Goal: Task Accomplishment & Management: Complete application form

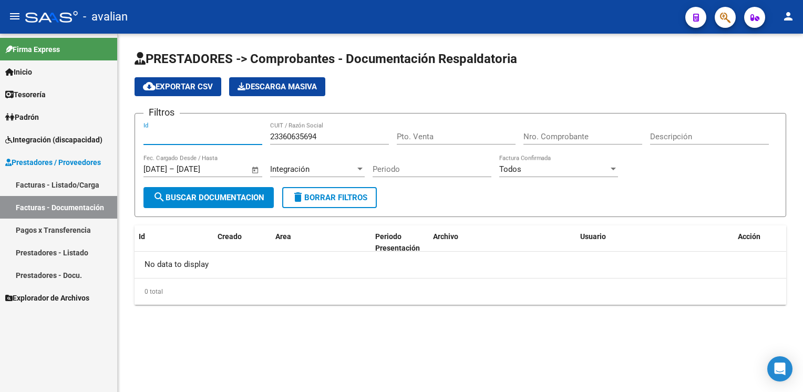
click at [153, 136] on input "Id" at bounding box center [203, 136] width 119 height 9
type input "3614"
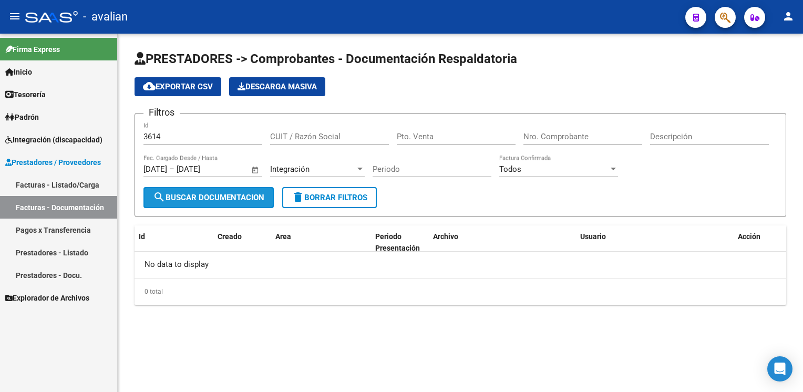
click at [187, 196] on span "search Buscar Documentacion" at bounding box center [208, 197] width 111 height 9
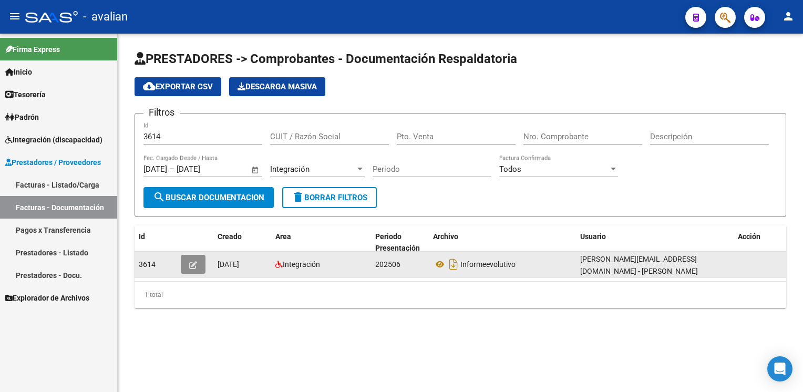
click at [190, 263] on icon "button" at bounding box center [193, 265] width 8 height 8
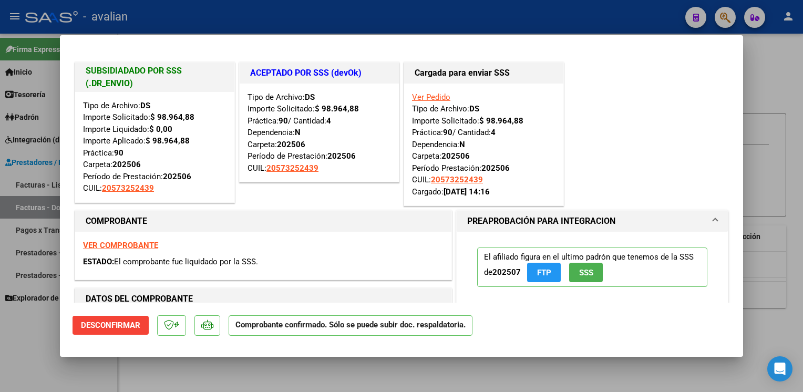
drag, startPoint x: 274, startPoint y: 49, endPoint x: 296, endPoint y: 86, distance: 43.4
drag, startPoint x: 296, startPoint y: 86, endPoint x: 414, endPoint y: 63, distance: 120.0
click at [414, 63] on mat-dialog-container "SUBSIDIADADO POR SSS (.DR_ENVIO) Tipo de Archivo: DS Importe Solicitado: $ 98.9…" at bounding box center [402, 195] width 684 height 321
drag, startPoint x: 414, startPoint y: 63, endPoint x: 386, endPoint y: 6, distance: 63.0
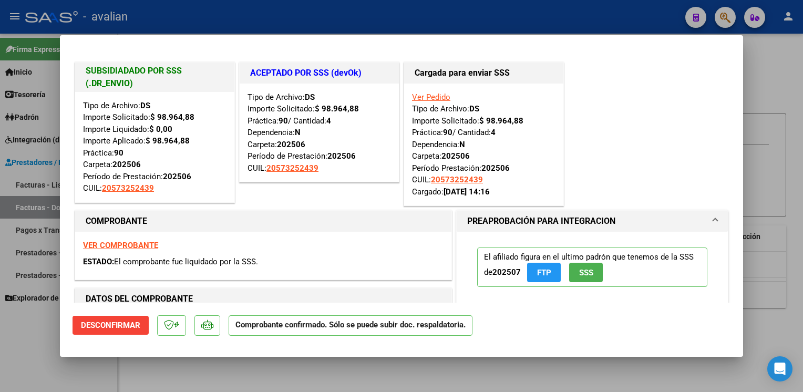
click at [386, 6] on div at bounding box center [401, 196] width 803 height 392
type input "$ 0,00"
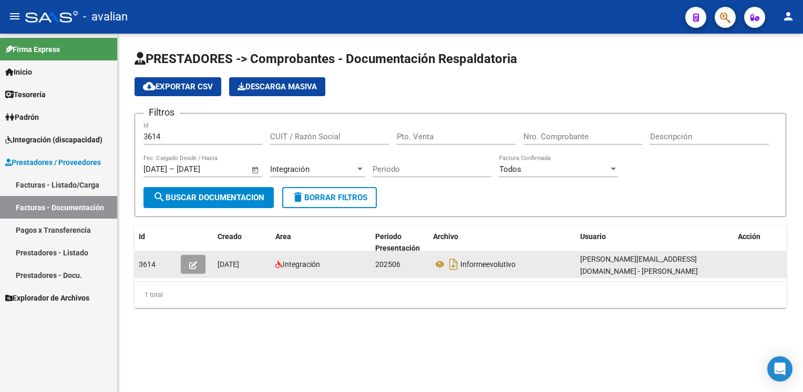
click at [202, 267] on button "button" at bounding box center [193, 264] width 25 height 19
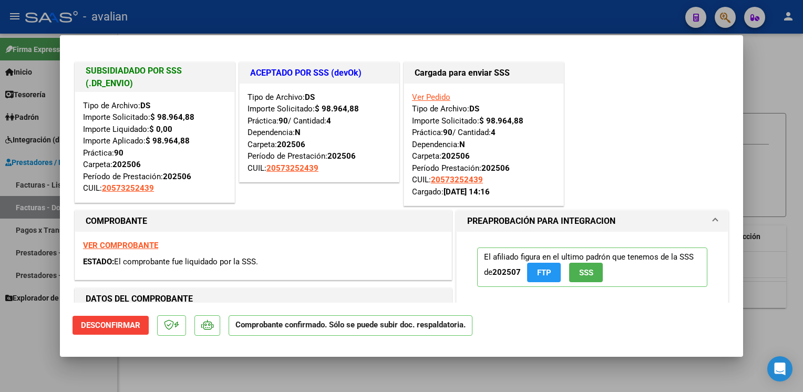
click at [199, 4] on div at bounding box center [401, 196] width 803 height 392
type input "$ 0,00"
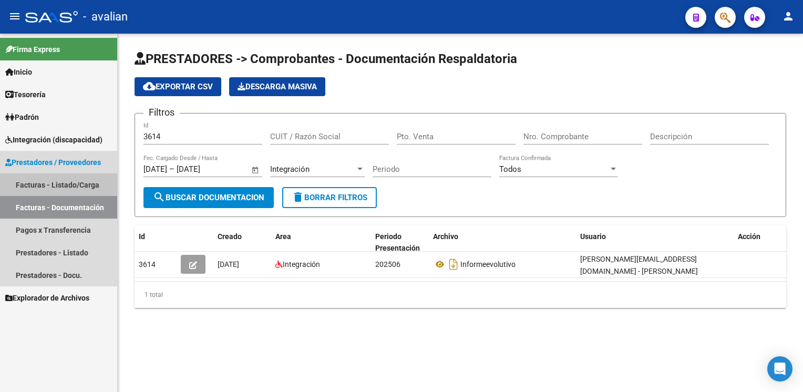
click at [67, 185] on link "Facturas - Listado/Carga" at bounding box center [58, 185] width 117 height 23
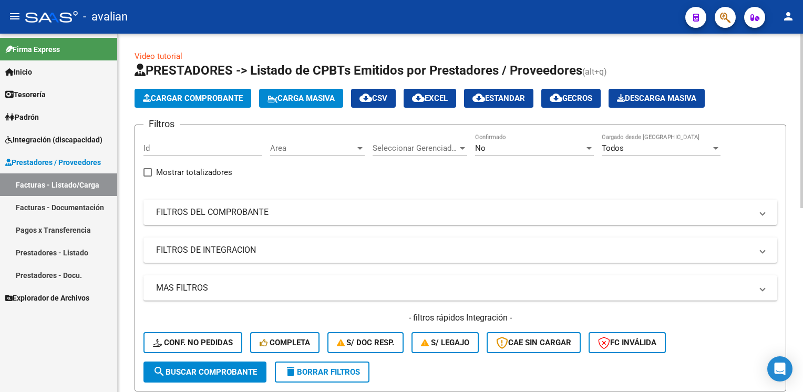
click at [179, 152] on input "Id" at bounding box center [203, 148] width 119 height 9
type input "3614"
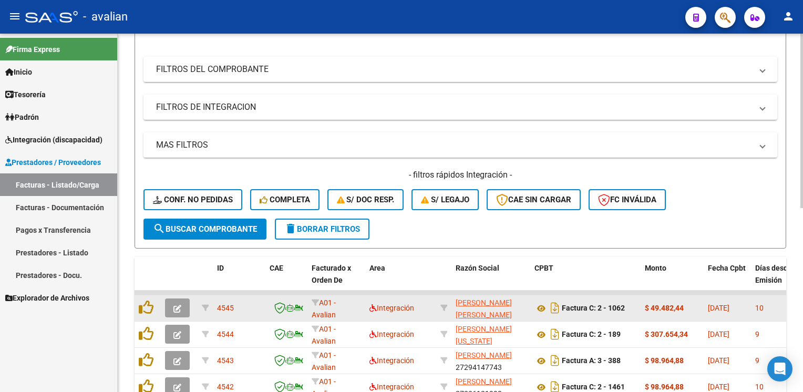
scroll to position [158, 0]
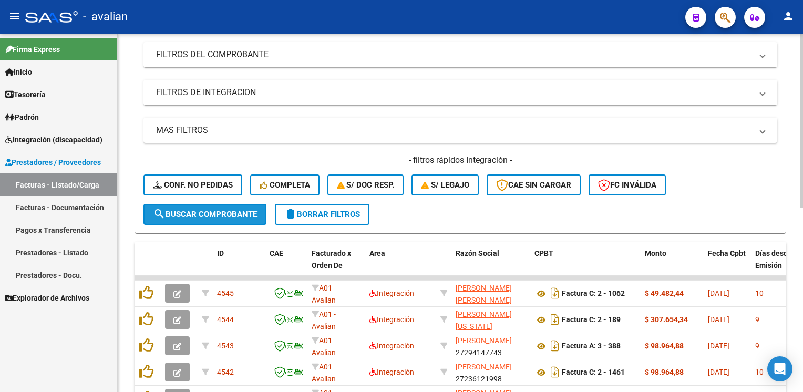
click at [201, 210] on span "search Buscar Comprobante" at bounding box center [205, 214] width 104 height 9
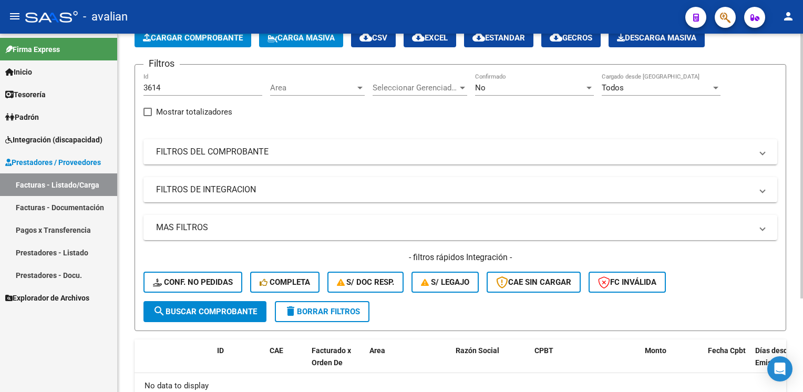
scroll to position [0, 0]
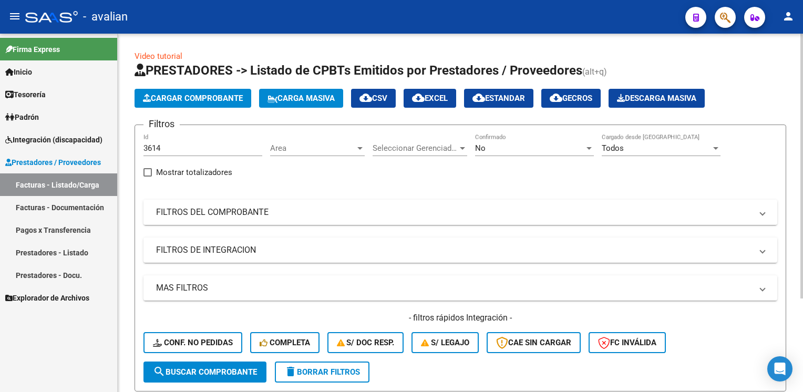
click at [211, 220] on mat-expansion-panel-header "FILTROS DEL COMPROBANTE" at bounding box center [461, 212] width 634 height 25
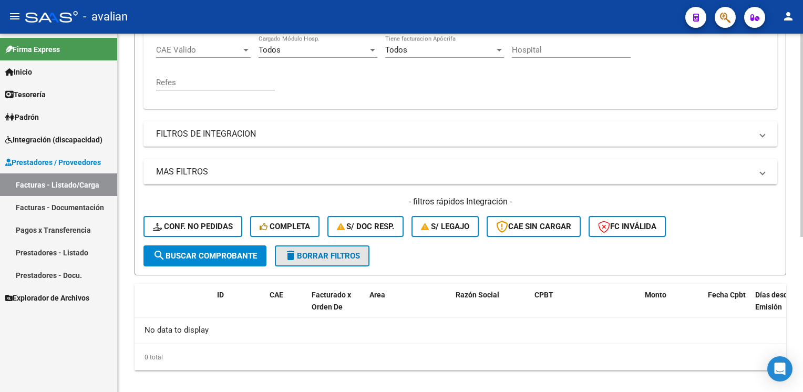
drag, startPoint x: 298, startPoint y: 260, endPoint x: 292, endPoint y: 257, distance: 6.6
click at [298, 260] on button "delete Borrar Filtros" at bounding box center [322, 256] width 95 height 21
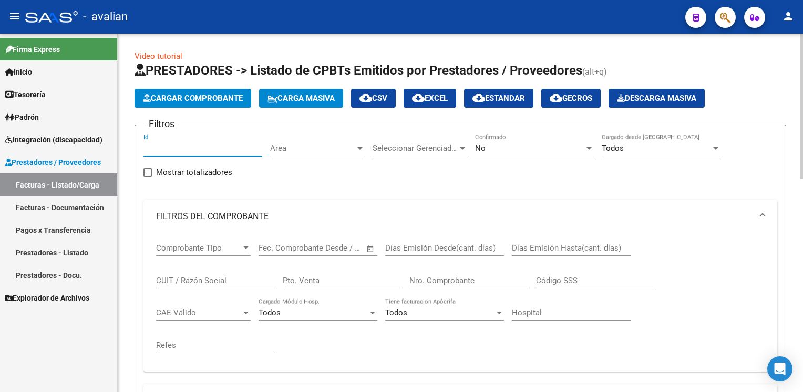
click at [191, 144] on input "Id" at bounding box center [203, 148] width 119 height 9
type input "3614"
click at [320, 149] on span "Area" at bounding box center [312, 148] width 85 height 9
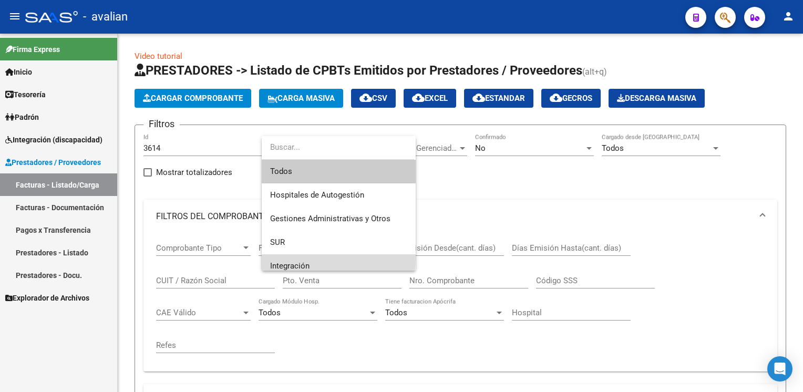
click at [291, 257] on span "Integración" at bounding box center [338, 266] width 137 height 24
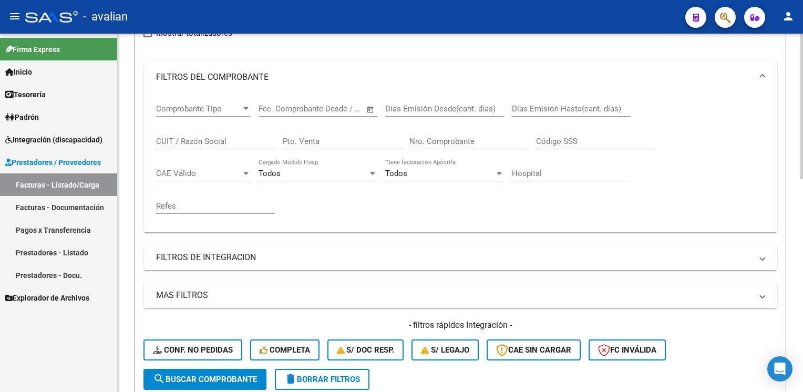
scroll to position [158, 0]
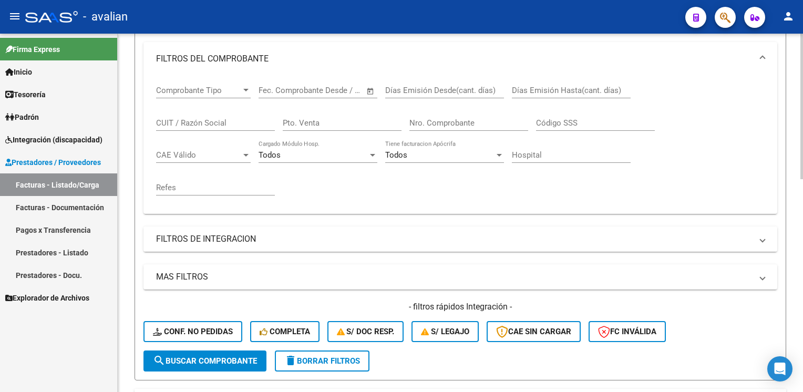
click at [299, 243] on mat-panel-title "FILTROS DE INTEGRACION" at bounding box center [454, 239] width 596 height 12
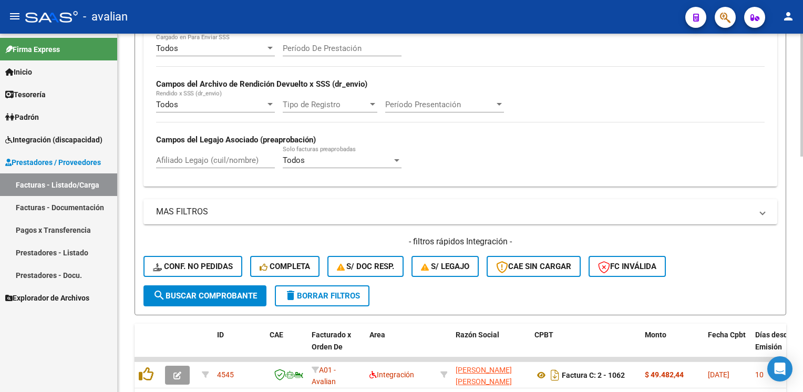
scroll to position [421, 0]
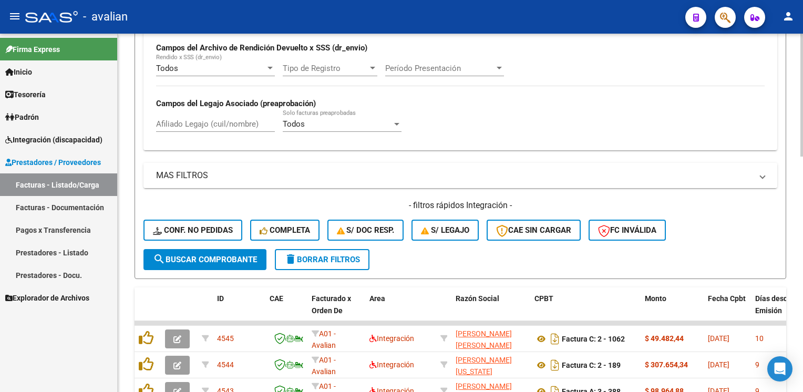
click at [232, 170] on mat-panel-title "MAS FILTROS" at bounding box center [454, 176] width 596 height 12
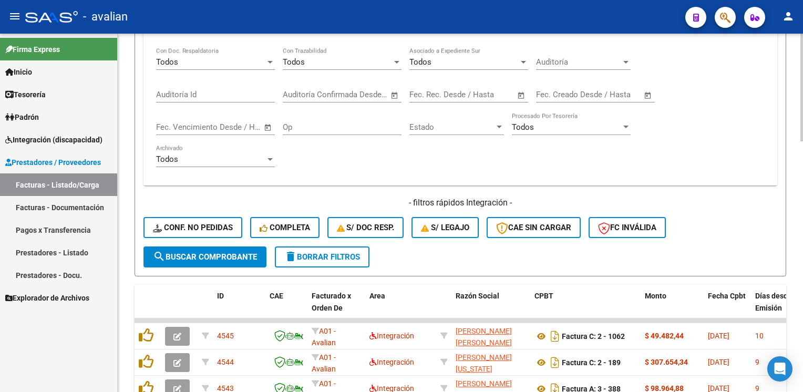
scroll to position [578, 0]
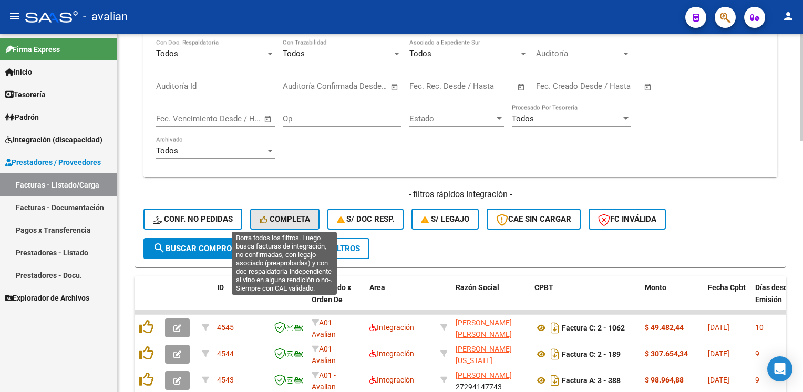
click at [273, 217] on span "Completa" at bounding box center [285, 219] width 50 height 9
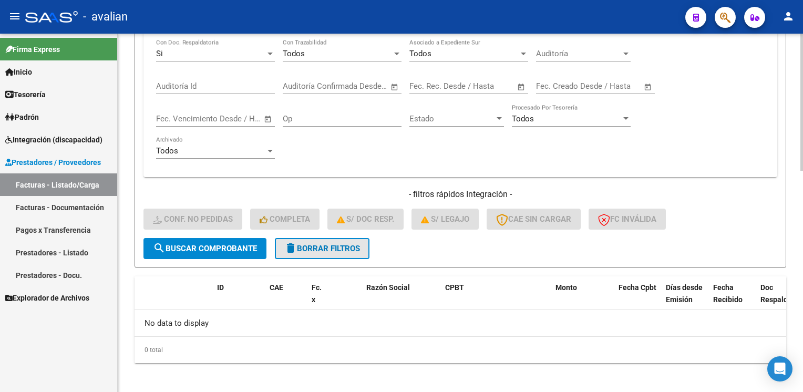
click at [297, 249] on span "delete Borrar Filtros" at bounding box center [322, 248] width 76 height 9
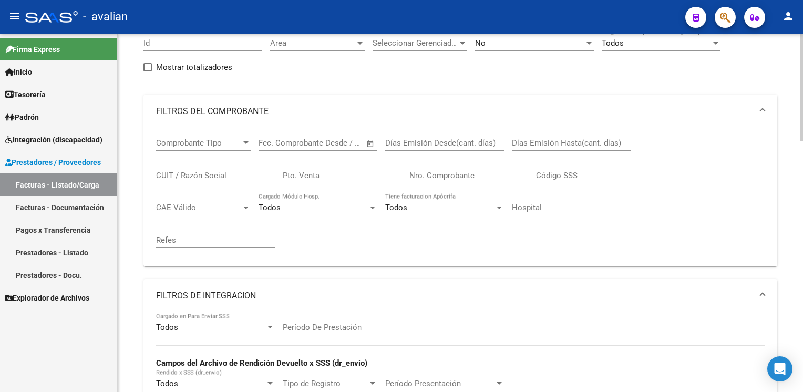
scroll to position [0, 0]
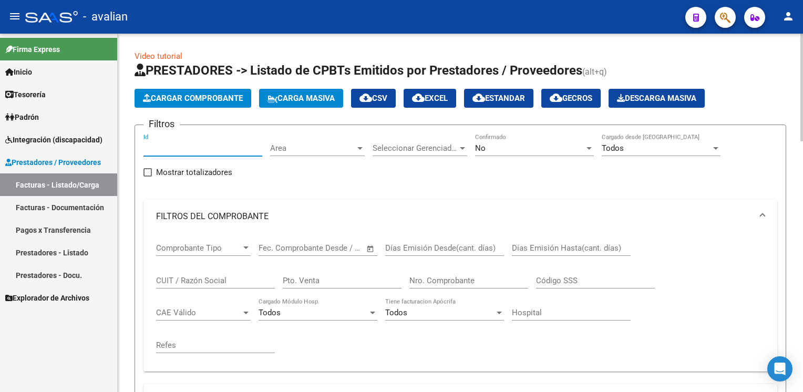
click at [179, 144] on input "Id" at bounding box center [203, 148] width 119 height 9
paste input "3"
type input "3614"
click at [303, 137] on div "Area Area" at bounding box center [317, 145] width 95 height 23
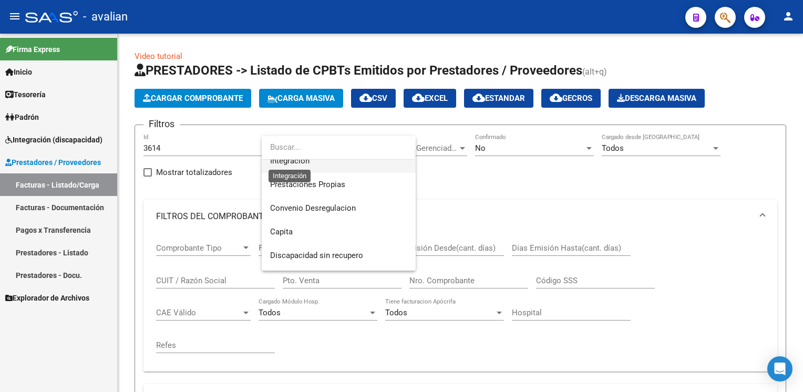
click at [290, 161] on span "Integración" at bounding box center [289, 160] width 39 height 9
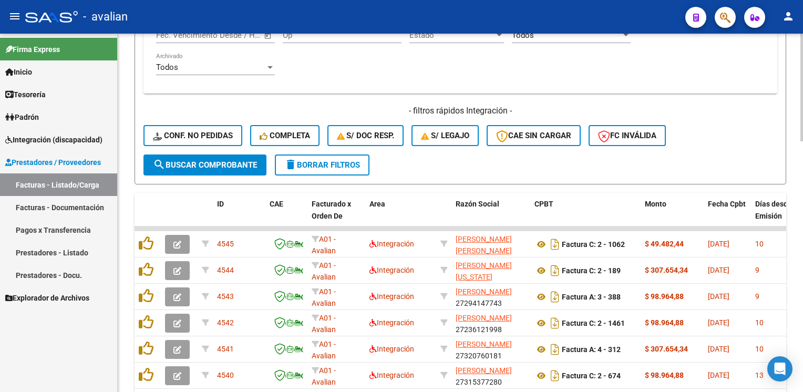
scroll to position [684, 0]
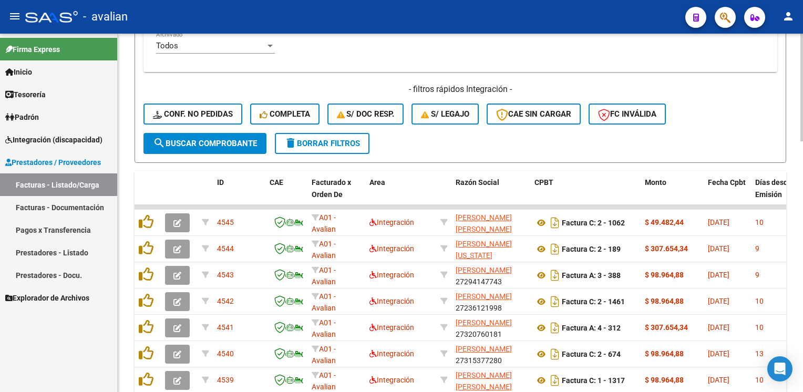
click at [193, 115] on span "Conf. no pedidas" at bounding box center [193, 113] width 80 height 9
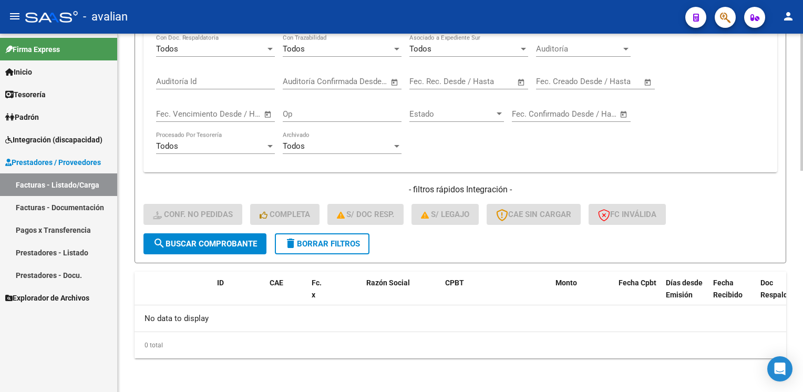
scroll to position [580, 0]
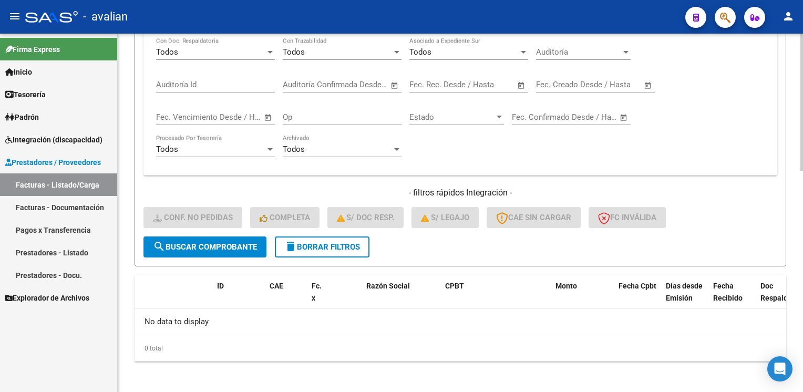
click at [233, 246] on span "search Buscar Comprobante" at bounding box center [205, 246] width 104 height 9
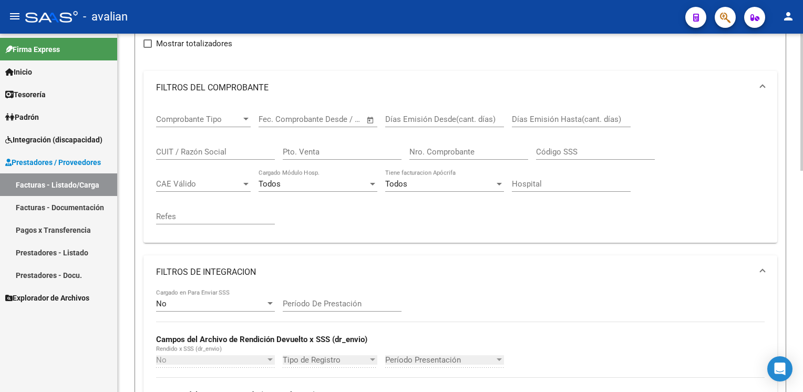
scroll to position [0, 0]
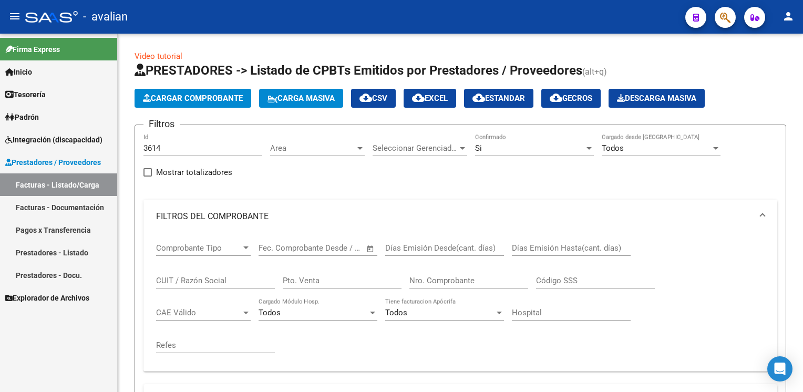
click at [61, 201] on link "Facturas - Documentación" at bounding box center [58, 207] width 117 height 23
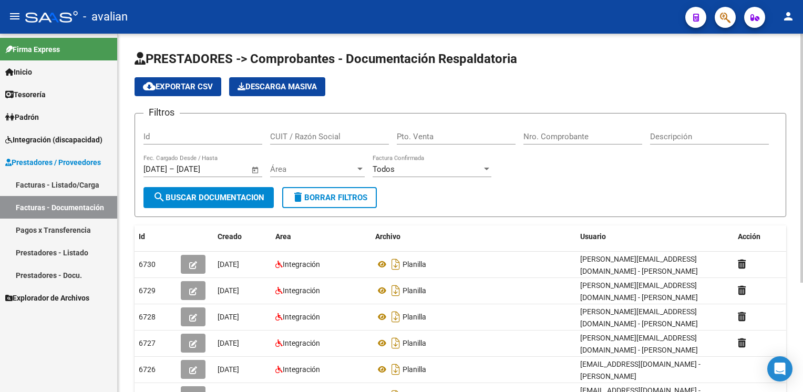
click at [149, 134] on input "Id" at bounding box center [203, 136] width 119 height 9
type input "3614"
click at [361, 169] on div at bounding box center [360, 169] width 5 height 3
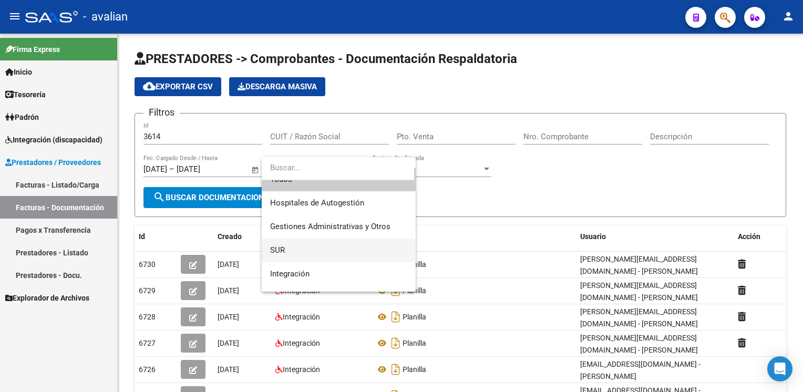
scroll to position [53, 0]
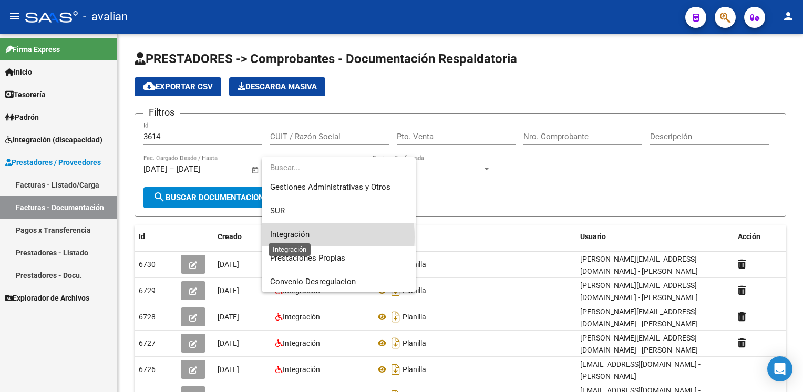
click at [295, 237] on span "Integración" at bounding box center [289, 234] width 39 height 9
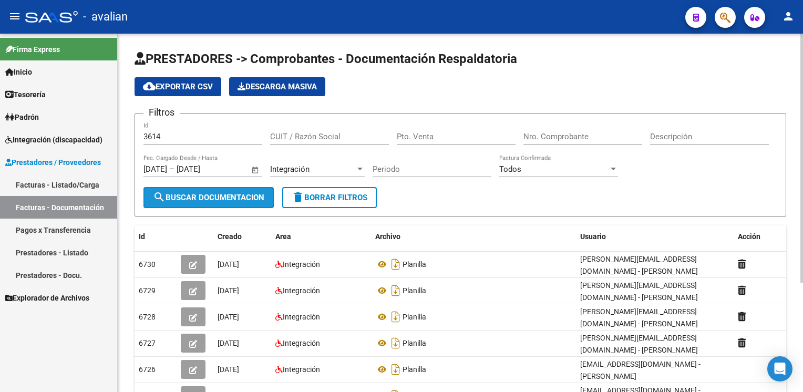
click at [198, 190] on button "search Buscar Documentacion" at bounding box center [209, 197] width 130 height 21
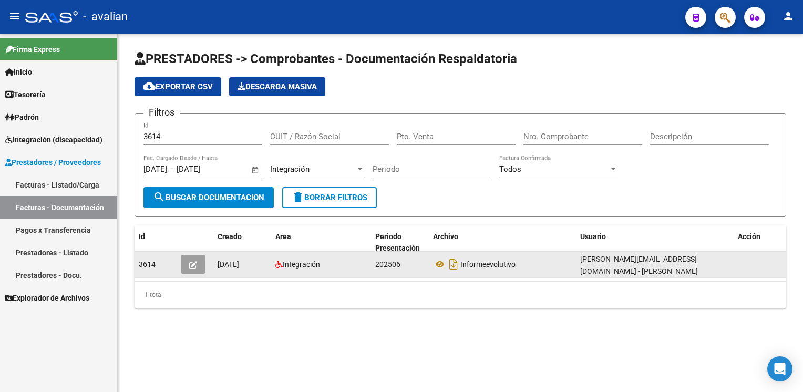
click at [200, 262] on button "button" at bounding box center [193, 264] width 25 height 19
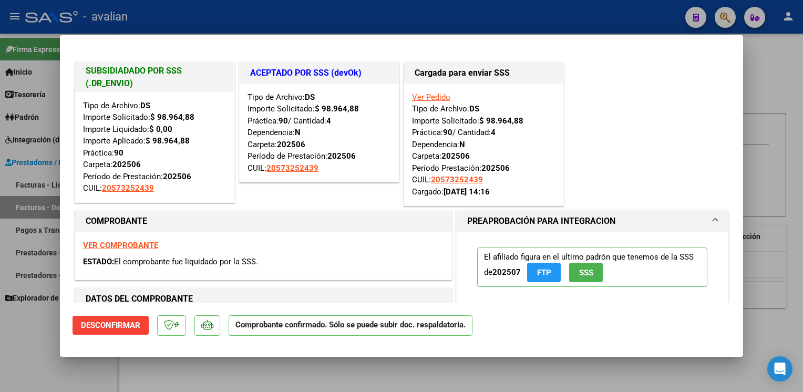
click at [217, 23] on div at bounding box center [401, 196] width 803 height 392
type input "$ 0,00"
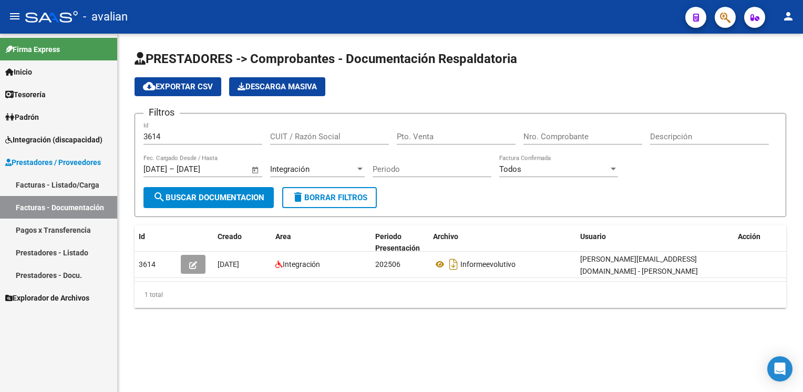
click at [76, 138] on span "Integración (discapacidad)" at bounding box center [53, 140] width 97 height 12
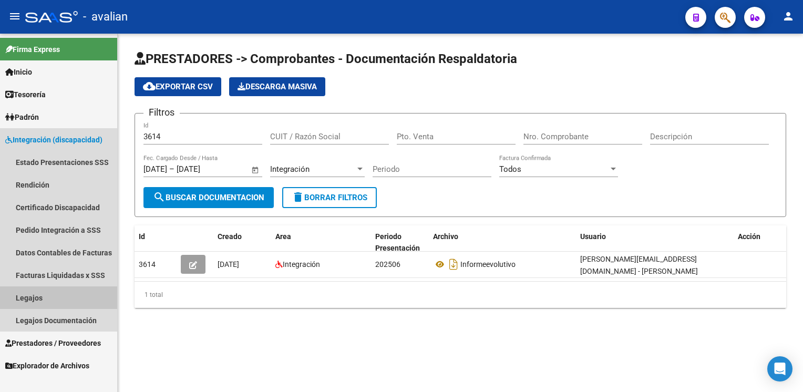
click at [31, 294] on link "Legajos" at bounding box center [58, 298] width 117 height 23
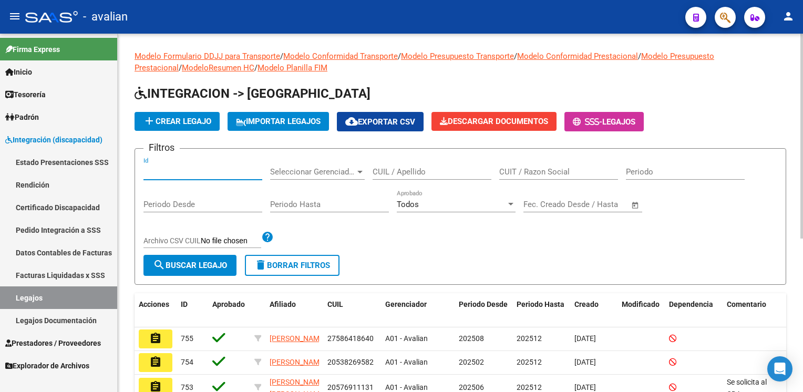
click at [159, 174] on input "Id" at bounding box center [203, 171] width 119 height 9
paste input "20581642483"
type input "20581642483"
click at [190, 258] on button "search Buscar Legajo" at bounding box center [190, 265] width 93 height 21
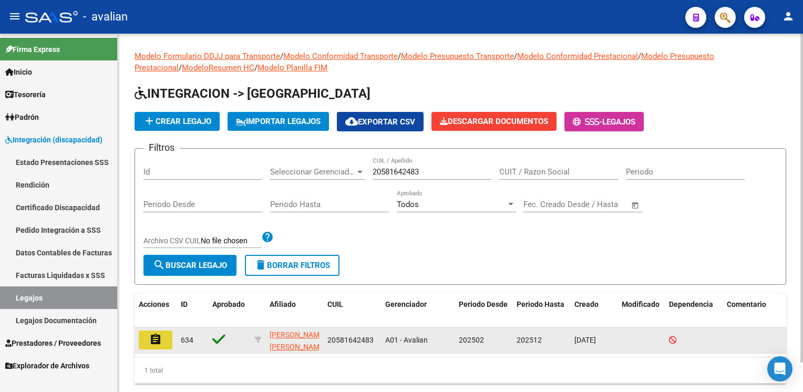
click at [158, 338] on mat-icon "assignment" at bounding box center [155, 339] width 13 height 13
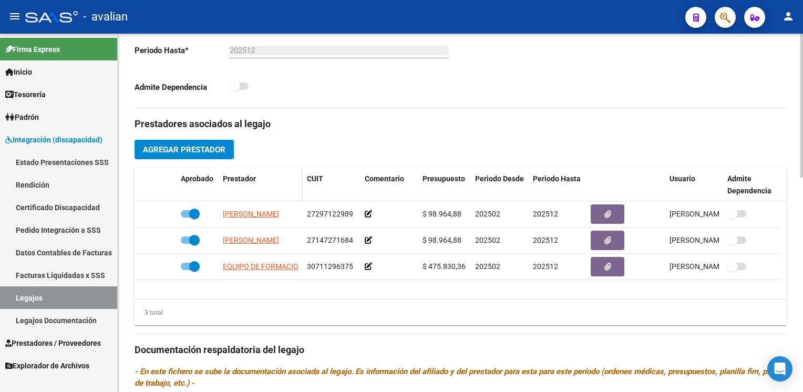
scroll to position [315, 0]
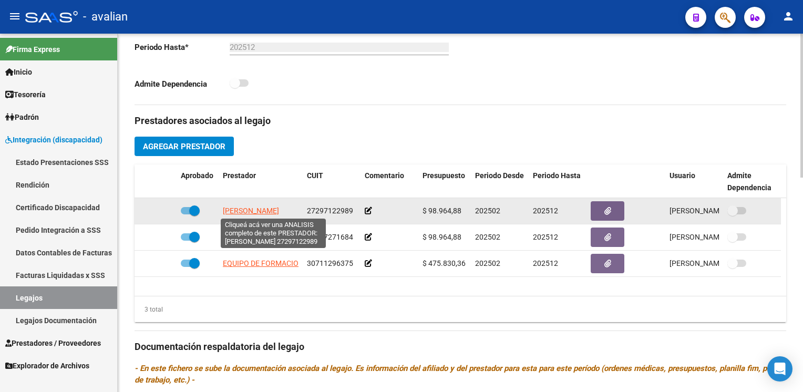
click at [240, 211] on span "[PERSON_NAME]" at bounding box center [251, 211] width 56 height 8
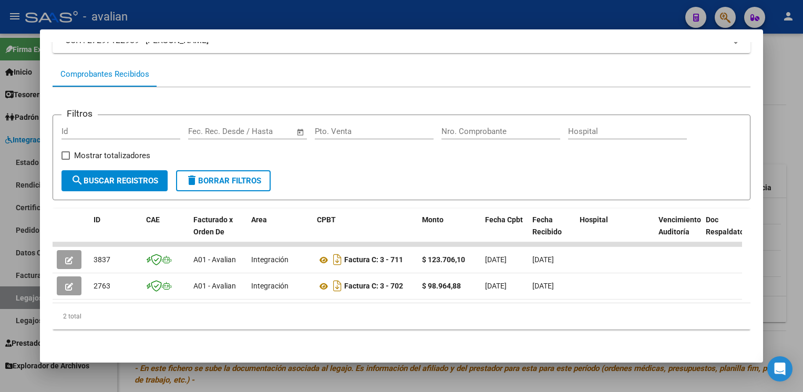
scroll to position [90, 0]
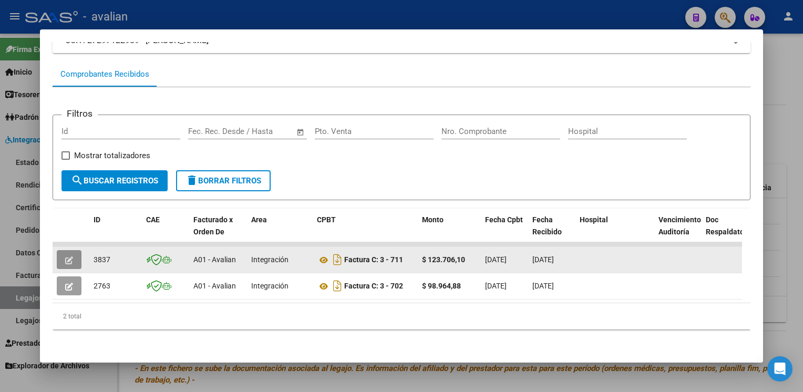
click at [73, 257] on icon "button" at bounding box center [69, 261] width 8 height 8
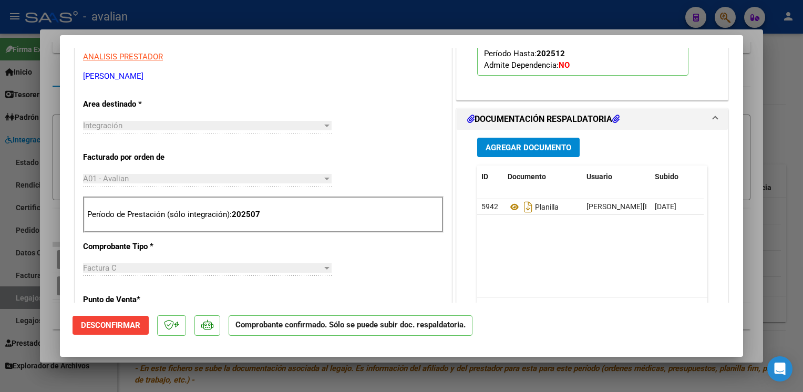
scroll to position [211, 0]
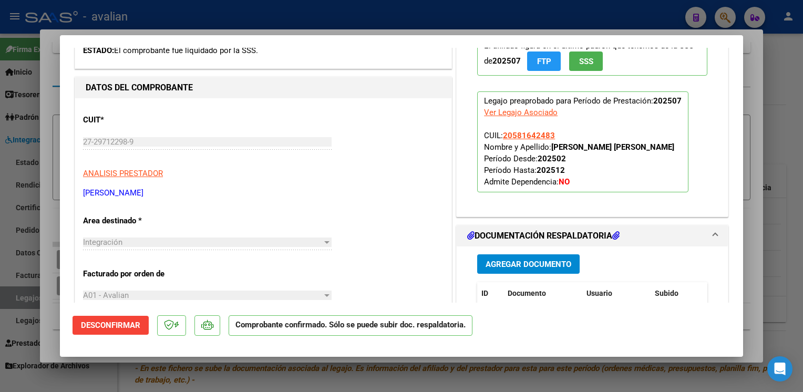
click at [330, 25] on div at bounding box center [401, 196] width 803 height 392
type input "$ 0,00"
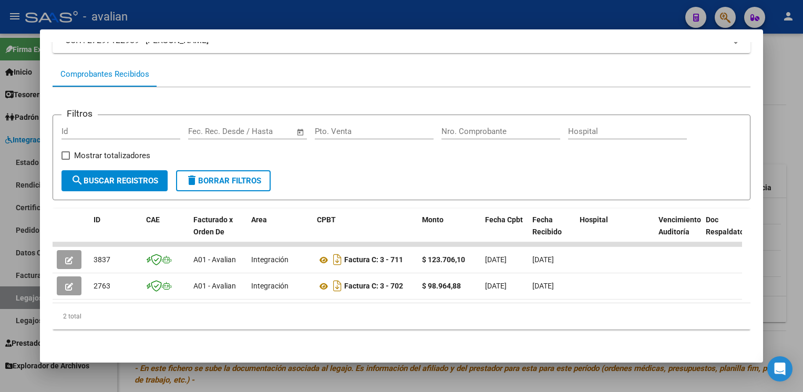
click at [329, 24] on div at bounding box center [401, 196] width 803 height 392
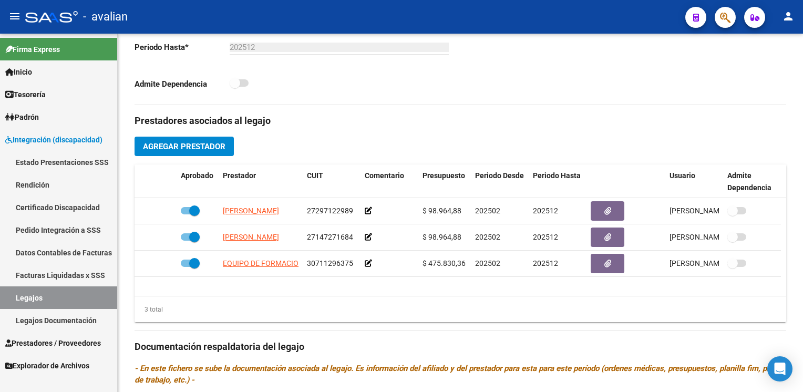
click at [45, 138] on span "Integración (discapacidad)" at bounding box center [53, 140] width 97 height 12
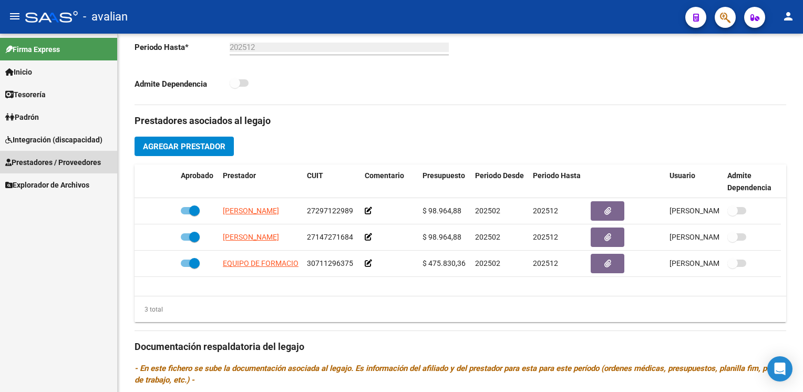
click at [42, 157] on span "Prestadores / Proveedores" at bounding box center [53, 163] width 96 height 12
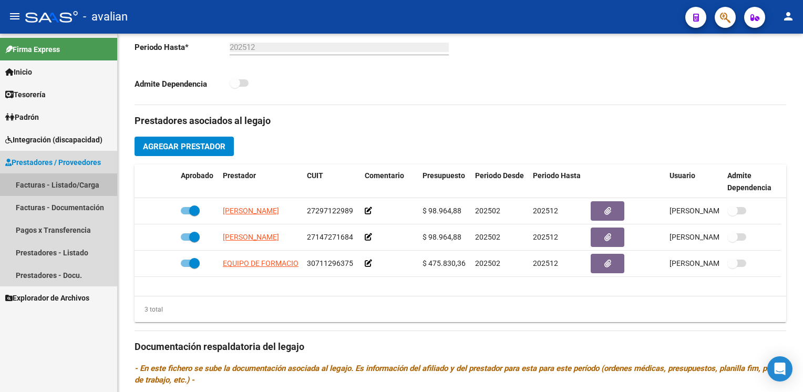
click at [35, 182] on link "Facturas - Listado/Carga" at bounding box center [58, 185] width 117 height 23
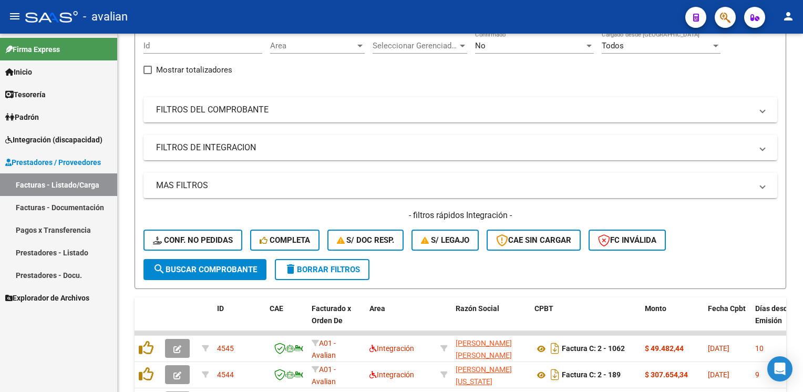
scroll to position [315, 0]
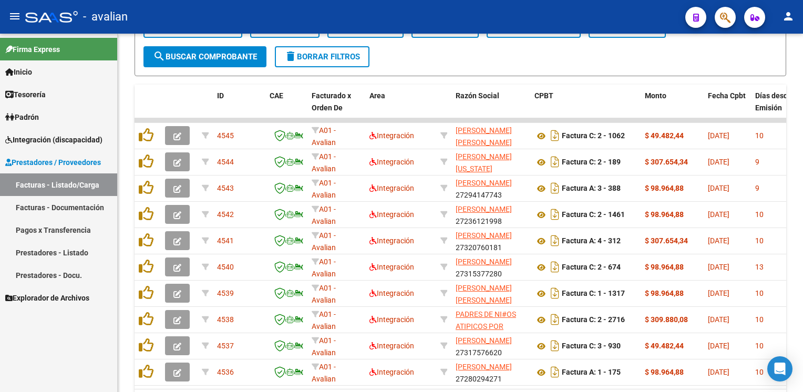
click at [36, 279] on link "Prestadores - Docu." at bounding box center [58, 275] width 117 height 23
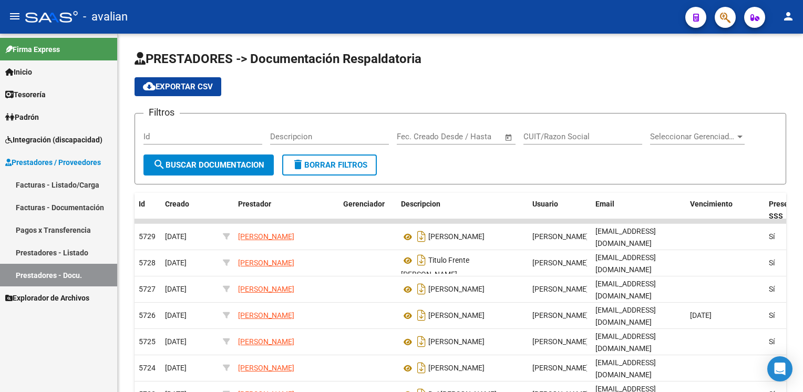
click at [55, 182] on link "Facturas - Listado/Carga" at bounding box center [58, 185] width 117 height 23
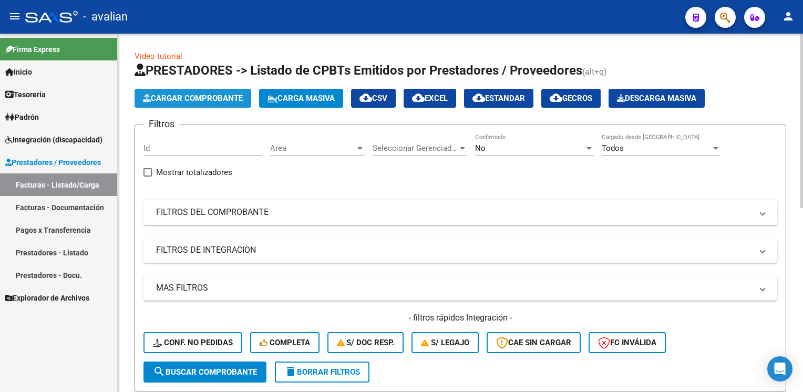
click at [208, 104] on button "Cargar Comprobante" at bounding box center [193, 98] width 117 height 19
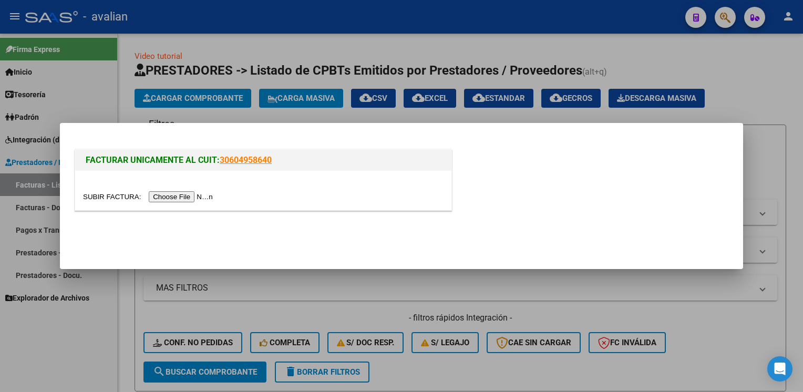
click at [190, 199] on input "file" at bounding box center [149, 196] width 133 height 11
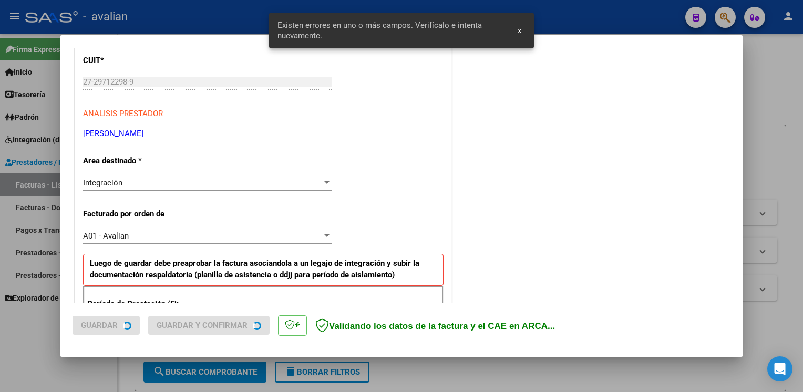
scroll to position [271, 0]
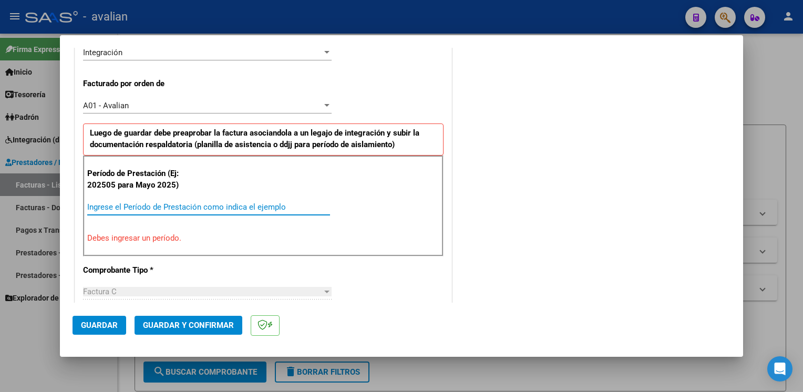
click at [140, 208] on input "Ingrese el Período de Prestación como indica el ejemplo" at bounding box center [208, 206] width 243 height 9
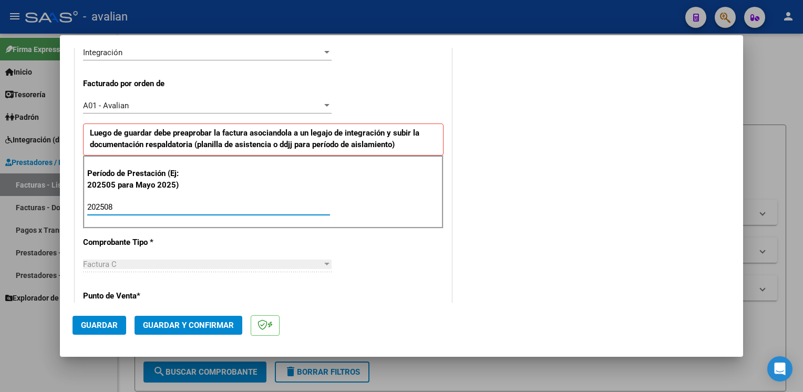
type input "202508"
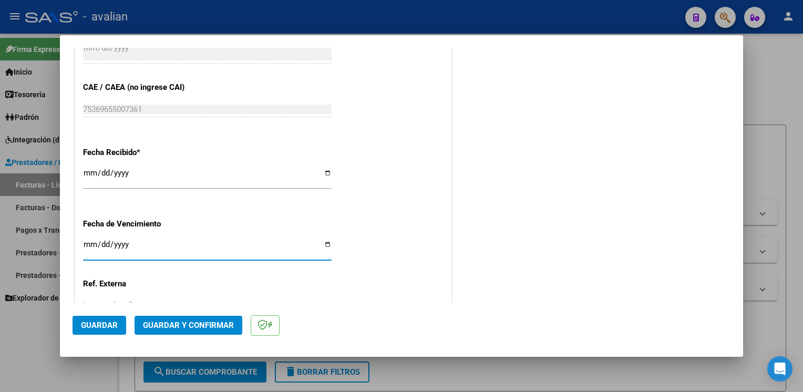
click at [109, 329] on span "Guardar" at bounding box center [99, 325] width 37 height 9
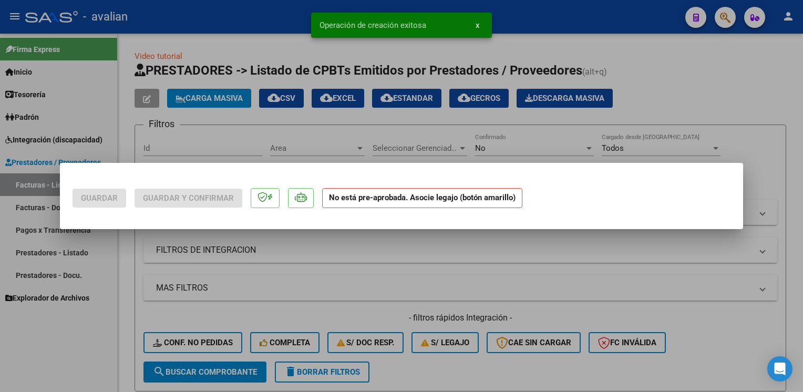
scroll to position [0, 0]
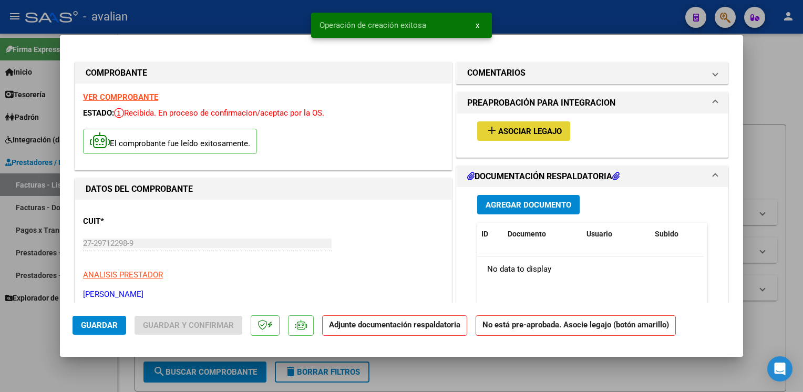
click at [490, 134] on mat-icon "add" at bounding box center [492, 130] width 13 height 13
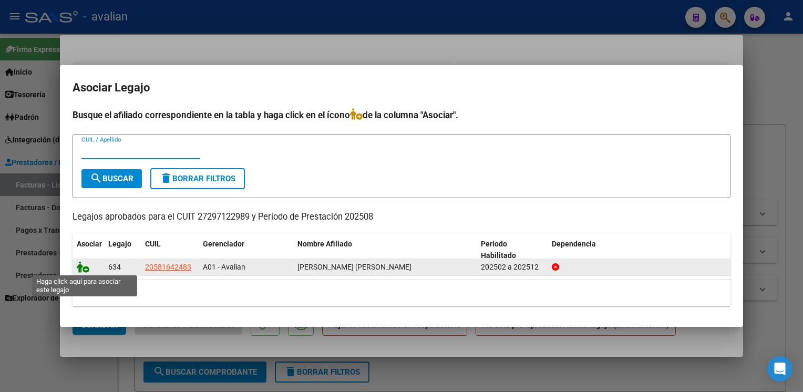
click at [85, 270] on icon at bounding box center [83, 267] width 13 height 12
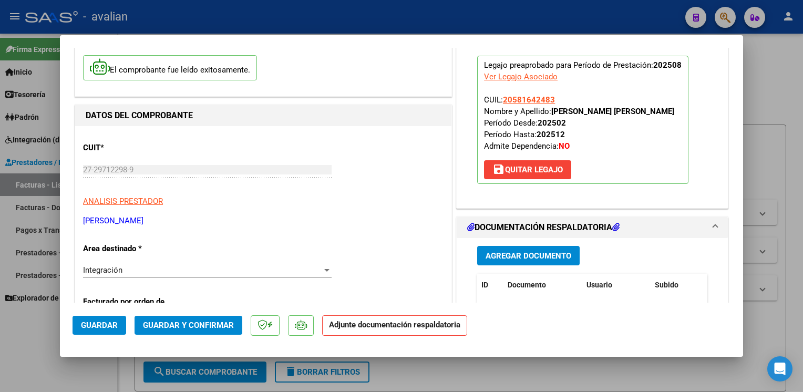
scroll to position [105, 0]
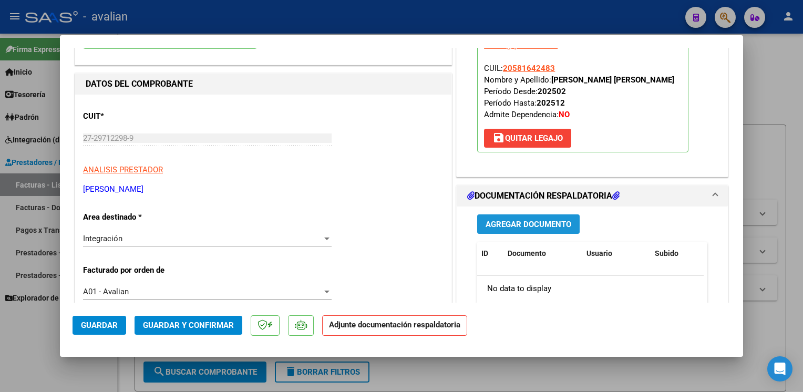
click at [553, 228] on span "Agregar Documento" at bounding box center [529, 224] width 86 height 9
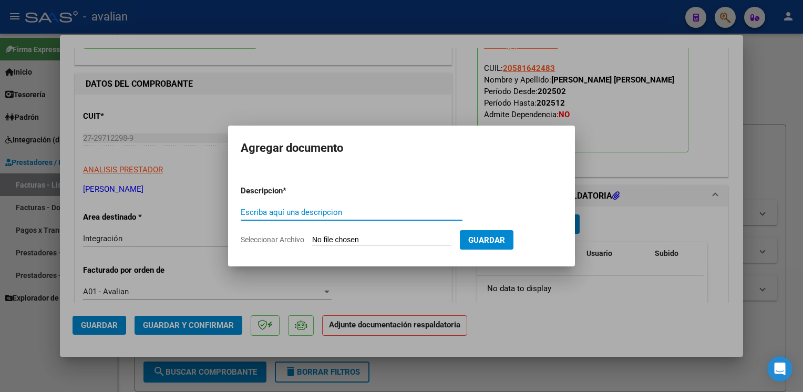
click at [335, 213] on input "Escriba aquí una descripcion" at bounding box center [352, 212] width 222 height 9
type input "p"
type input "Planilla"
click at [349, 242] on input "Seleccionar Archivo" at bounding box center [381, 241] width 139 height 10
type input "C:\fakepath\Planilla [PERSON_NAME]..pdf"
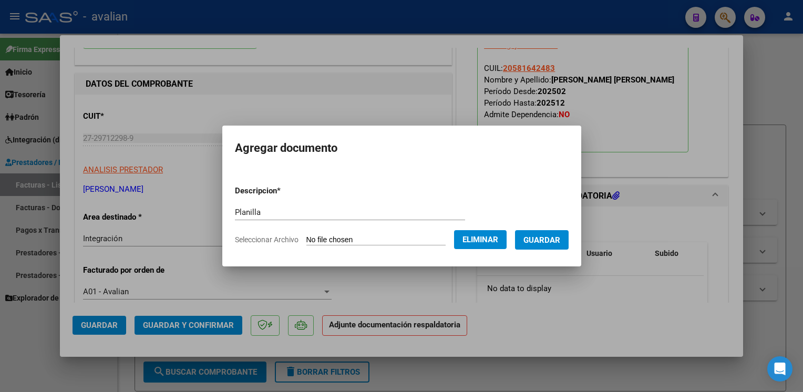
click at [555, 244] on span "Guardar" at bounding box center [542, 240] width 37 height 9
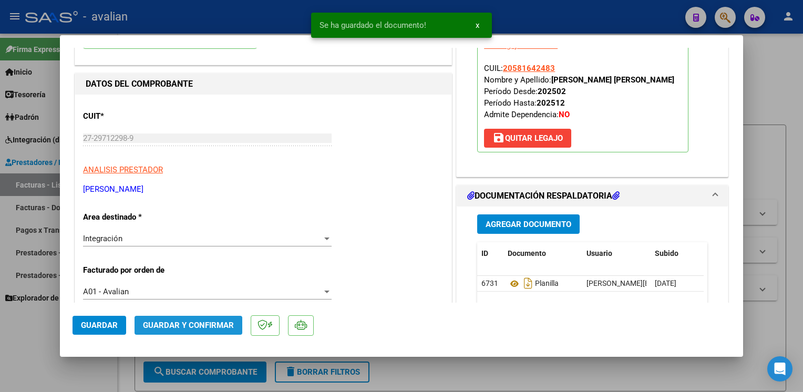
click at [217, 329] on span "Guardar y Confirmar" at bounding box center [188, 325] width 91 height 9
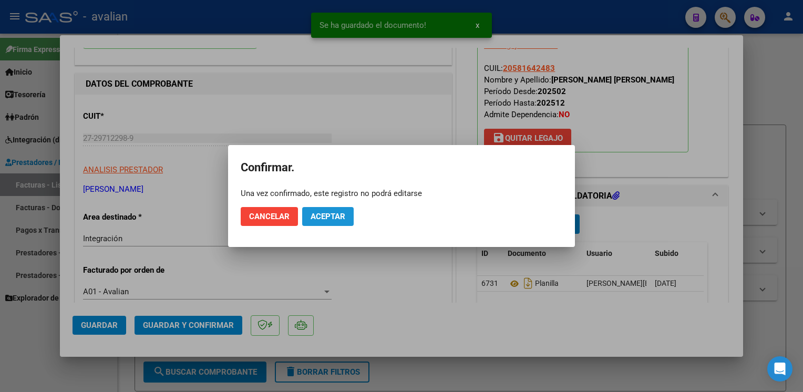
click at [326, 225] on button "Aceptar" at bounding box center [328, 216] width 52 height 19
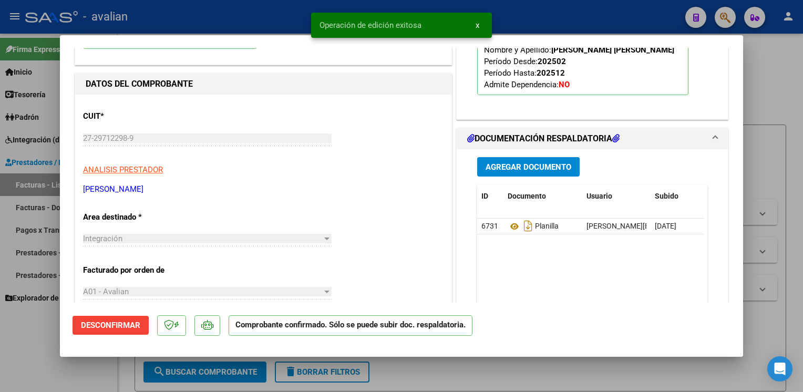
click at [221, 25] on div at bounding box center [401, 196] width 803 height 392
type input "$ 0,00"
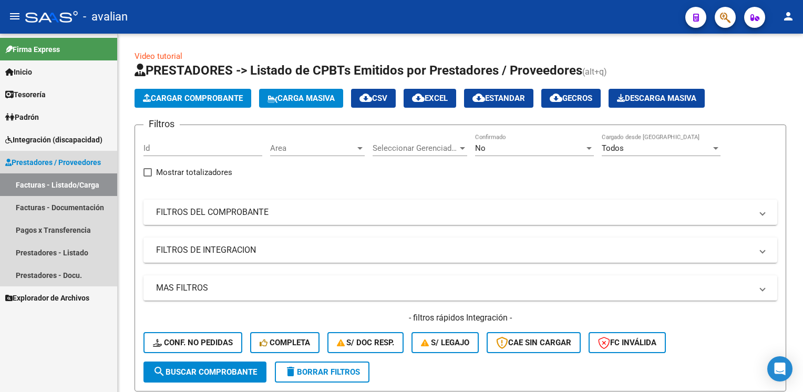
click at [92, 180] on link "Facturas - Listado/Carga" at bounding box center [58, 185] width 117 height 23
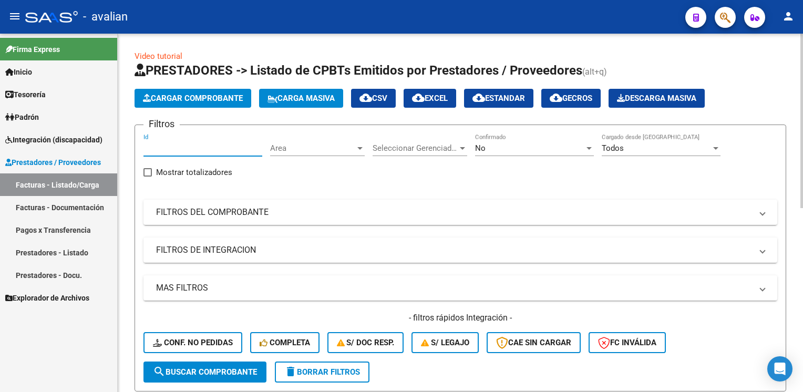
click at [197, 150] on input "Id" at bounding box center [203, 148] width 119 height 9
click at [293, 150] on span "Area" at bounding box center [312, 148] width 85 height 9
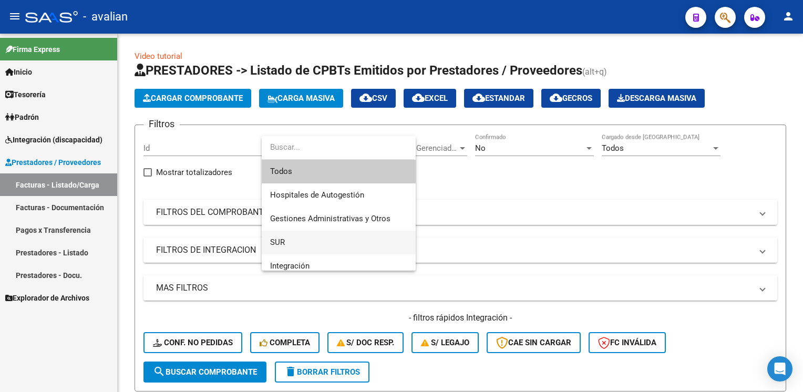
scroll to position [53, 0]
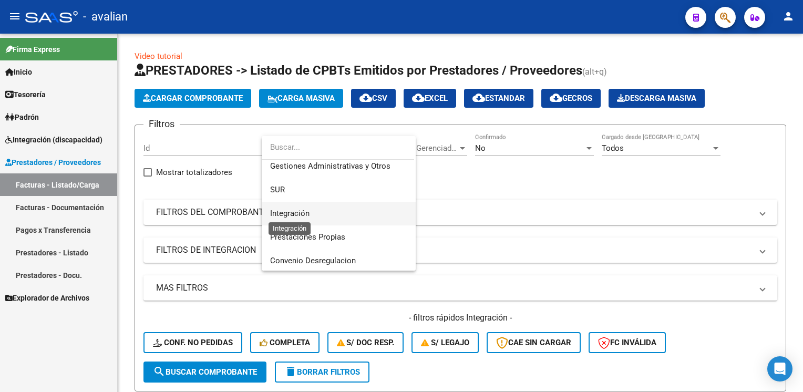
click at [303, 213] on span "Integración" at bounding box center [289, 213] width 39 height 9
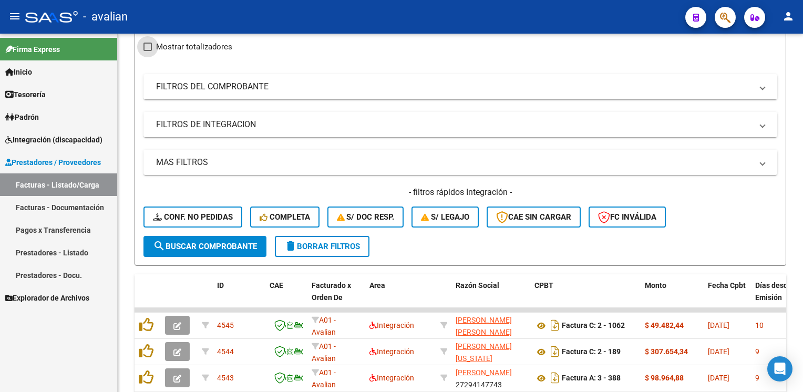
scroll to position [158, 0]
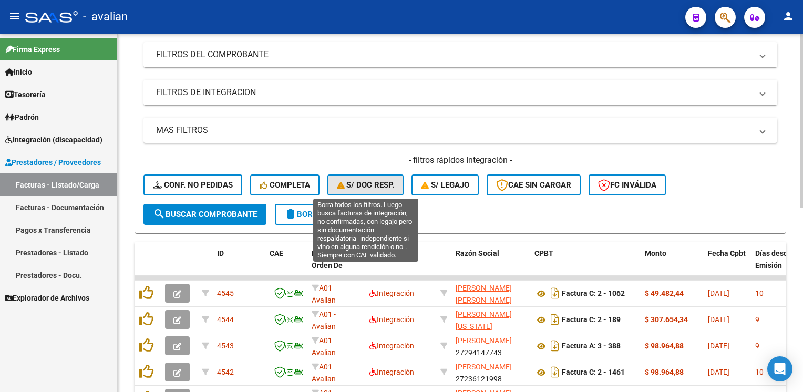
click at [365, 185] on span "S/ Doc Resp." at bounding box center [366, 184] width 58 height 9
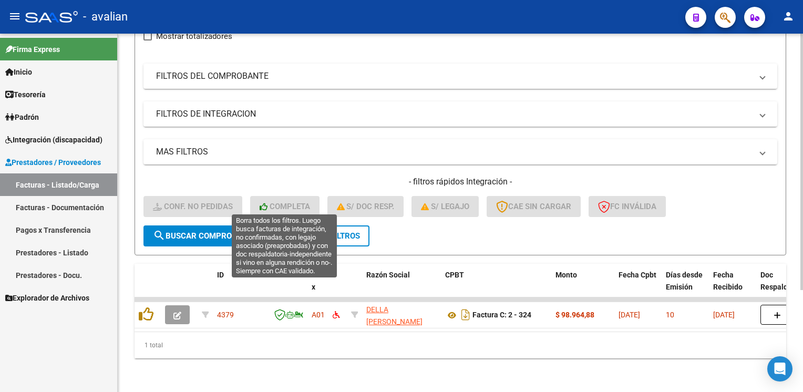
scroll to position [142, 0]
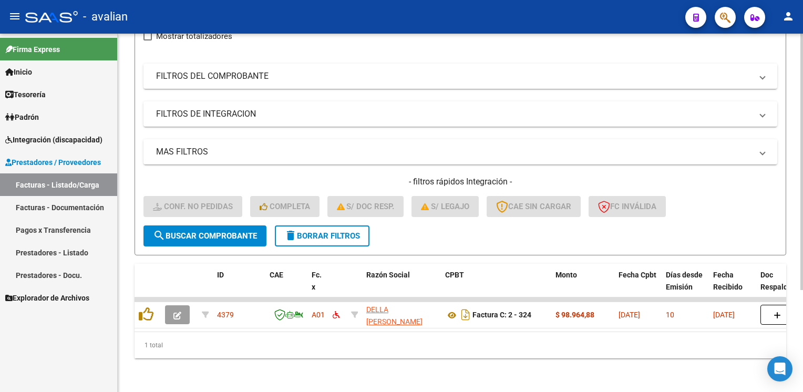
click at [215, 226] on button "search Buscar Comprobante" at bounding box center [205, 236] width 123 height 21
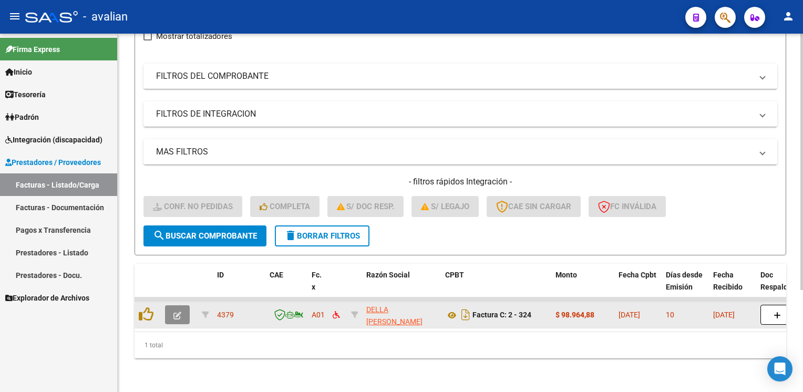
click at [176, 312] on icon "button" at bounding box center [178, 316] width 8 height 8
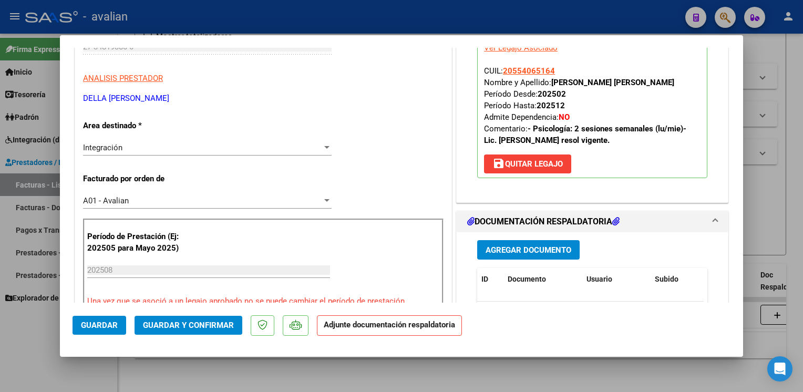
scroll to position [263, 0]
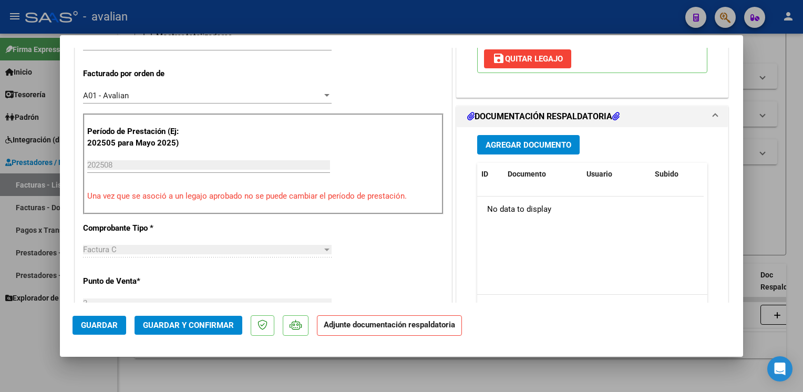
click at [501, 123] on h1 "DOCUMENTACIÓN RESPALDATORIA" at bounding box center [543, 116] width 152 height 13
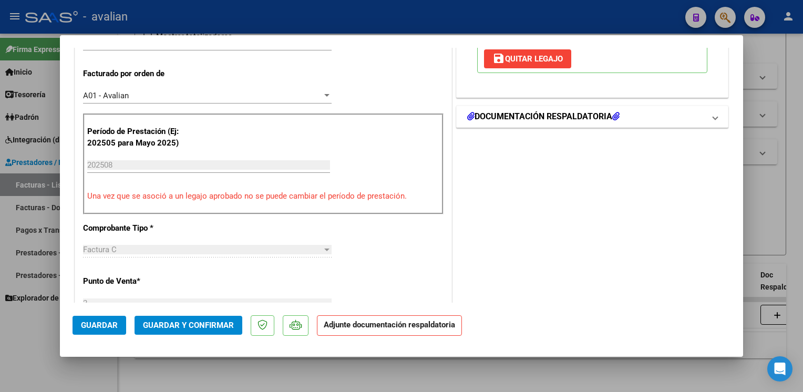
click at [501, 123] on h1 "DOCUMENTACIÓN RESPALDATORIA" at bounding box center [543, 116] width 152 height 13
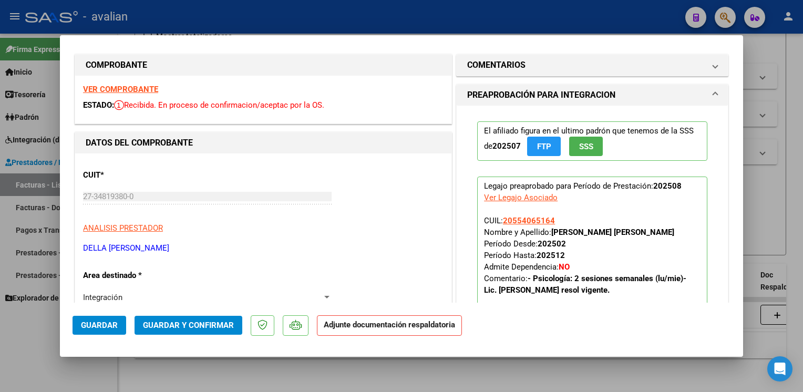
scroll to position [0, 0]
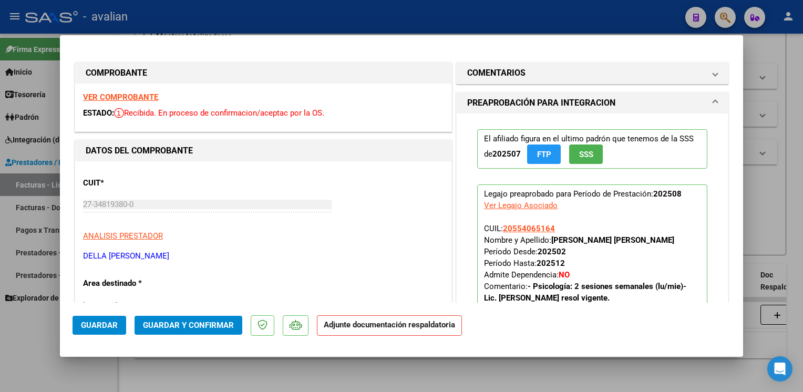
click at [288, 25] on div at bounding box center [401, 196] width 803 height 392
type input "$ 0,00"
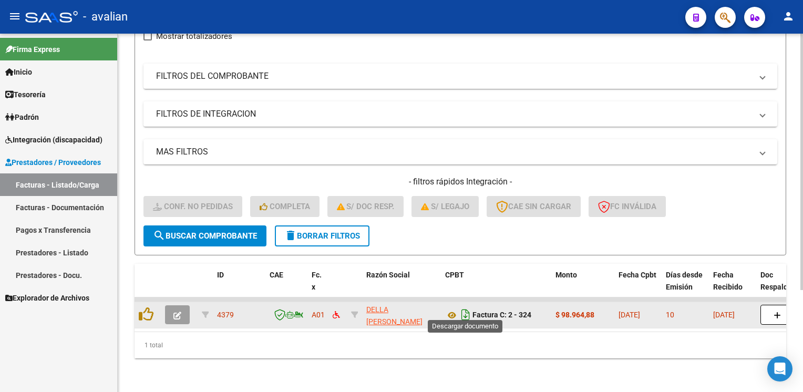
click at [468, 307] on icon "Descargar documento" at bounding box center [466, 315] width 14 height 17
click at [179, 310] on span "button" at bounding box center [178, 314] width 8 height 9
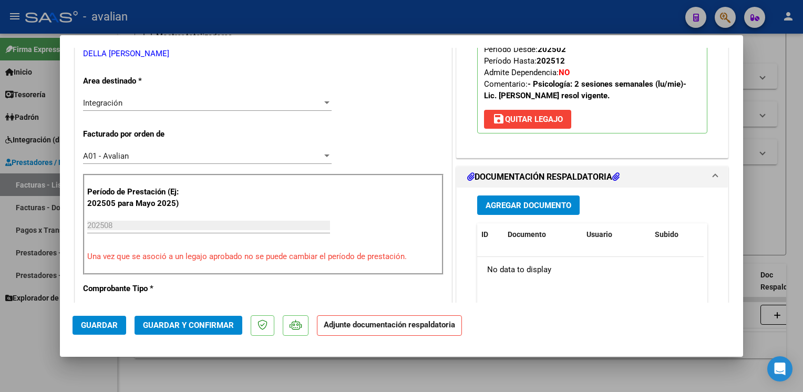
scroll to position [210, 0]
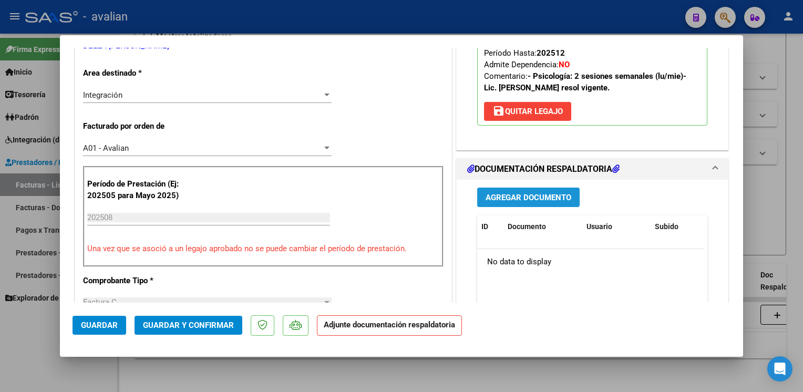
click at [524, 207] on button "Agregar Documento" at bounding box center [528, 197] width 103 height 19
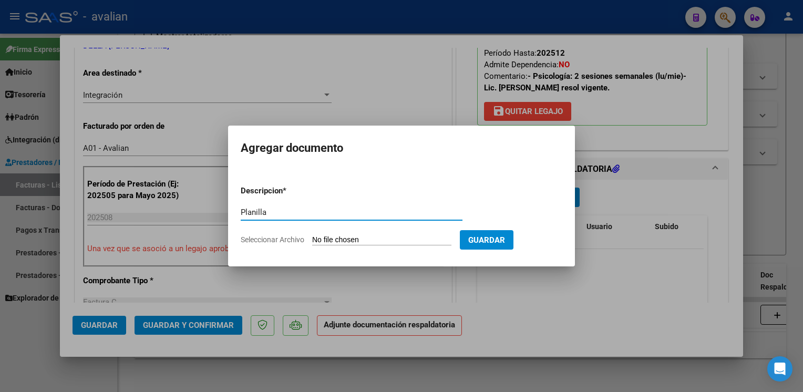
type input "Planilla"
click at [364, 241] on input "Seleccionar Archivo" at bounding box center [381, 241] width 139 height 10
type input "C:\fakepath\27348193800_011_2_324_Planilla.jpeg"
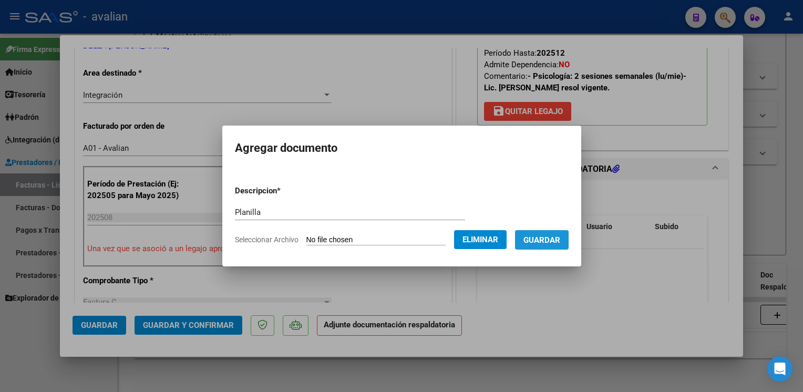
click at [554, 240] on span "Guardar" at bounding box center [542, 240] width 37 height 9
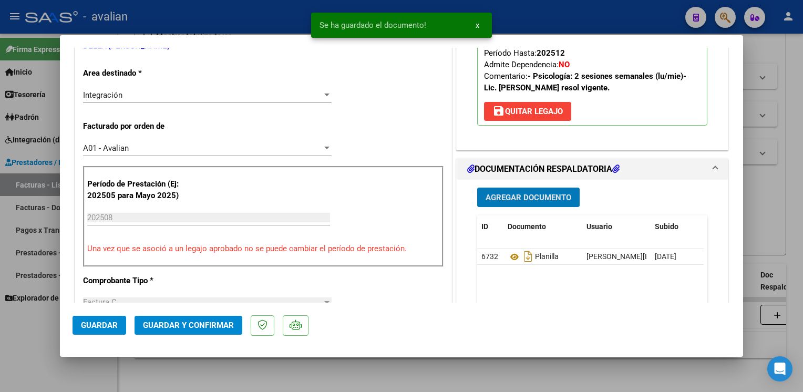
click at [215, 329] on span "Guardar y Confirmar" at bounding box center [188, 325] width 91 height 9
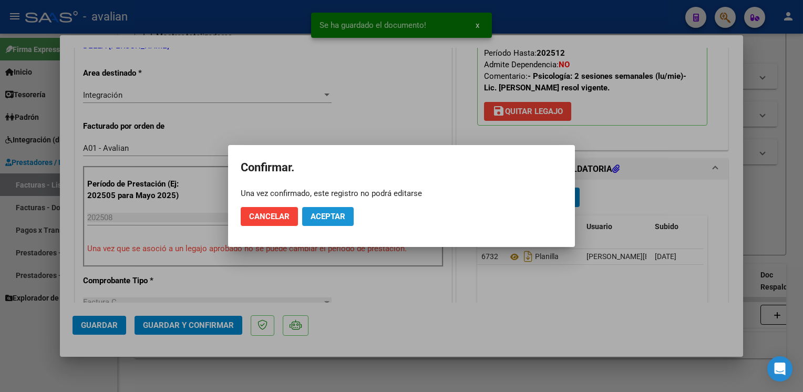
click at [334, 224] on button "Aceptar" at bounding box center [328, 216] width 52 height 19
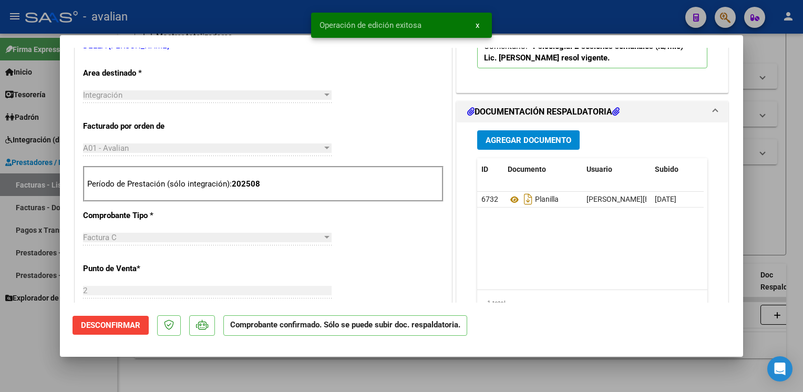
click at [263, 7] on div at bounding box center [401, 196] width 803 height 392
type input "$ 0,00"
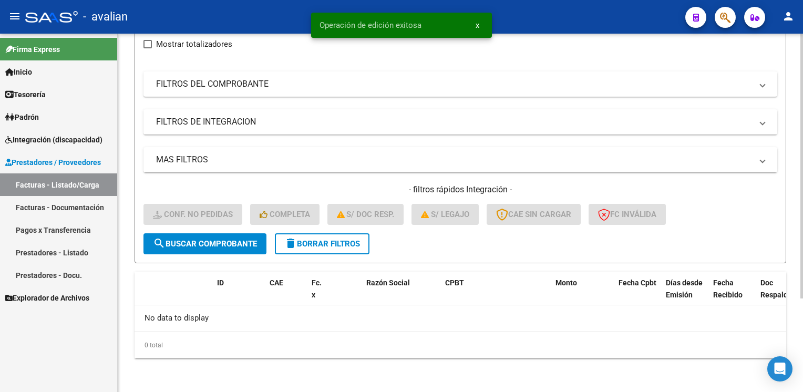
scroll to position [126, 0]
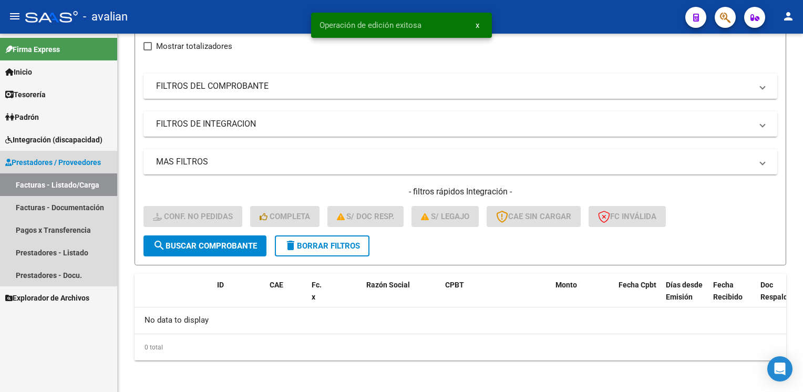
click at [64, 190] on link "Facturas - Listado/Carga" at bounding box center [58, 185] width 117 height 23
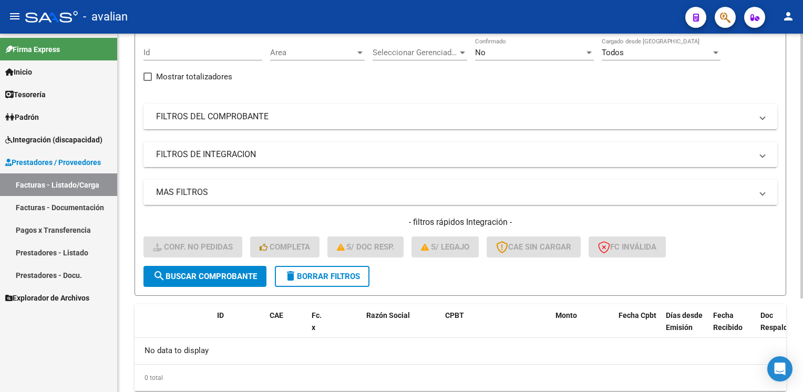
scroll to position [74, 0]
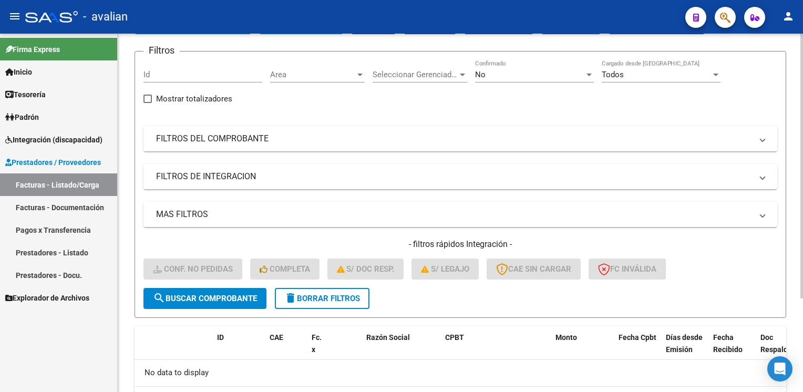
click at [193, 79] on div "Id" at bounding box center [203, 71] width 119 height 23
click at [319, 78] on span "Area" at bounding box center [312, 74] width 85 height 9
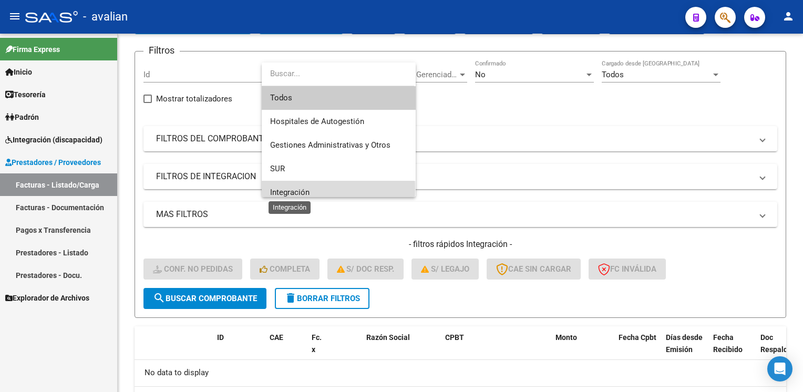
click at [289, 189] on span "Integración" at bounding box center [289, 192] width 39 height 9
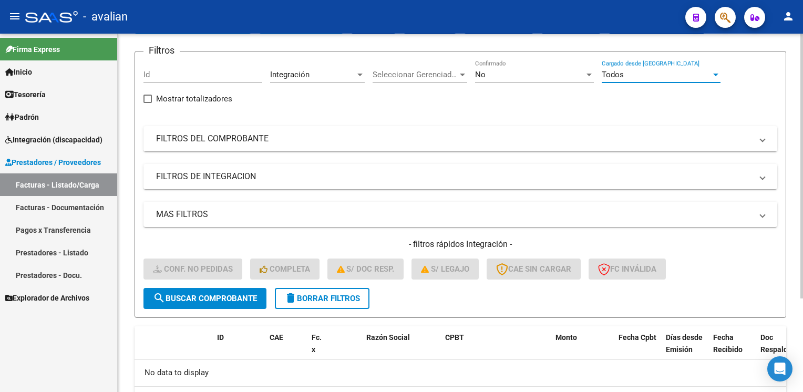
click at [322, 299] on span "delete Borrar Filtros" at bounding box center [322, 298] width 76 height 9
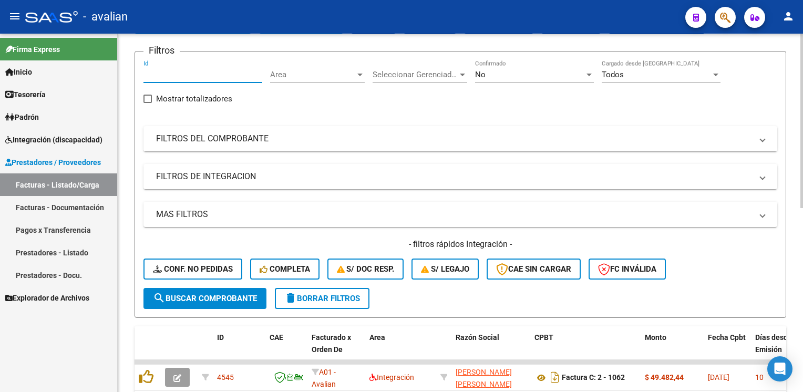
click at [192, 76] on input "Id" at bounding box center [203, 74] width 119 height 9
click at [305, 73] on span "Area" at bounding box center [312, 74] width 85 height 9
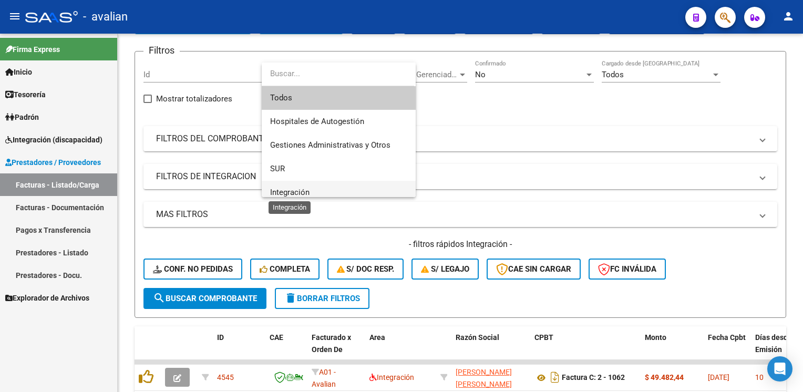
click at [288, 188] on span "Integración" at bounding box center [289, 192] width 39 height 9
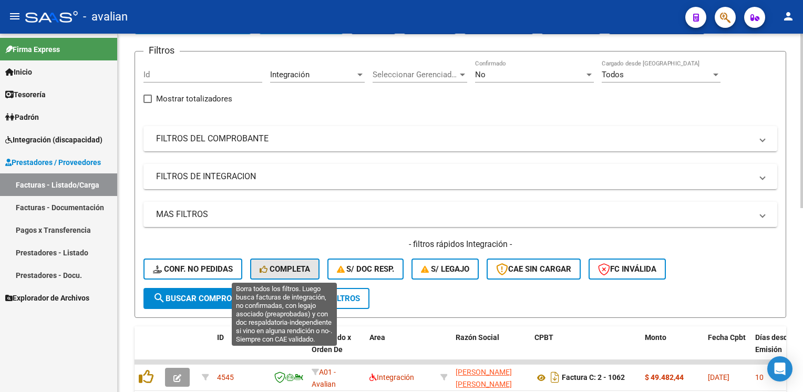
click at [280, 266] on span "Completa" at bounding box center [285, 268] width 50 height 9
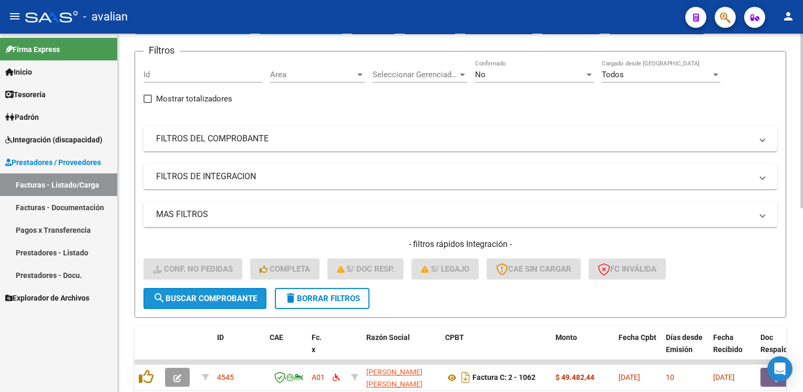
click at [236, 297] on span "search Buscar Comprobante" at bounding box center [205, 298] width 104 height 9
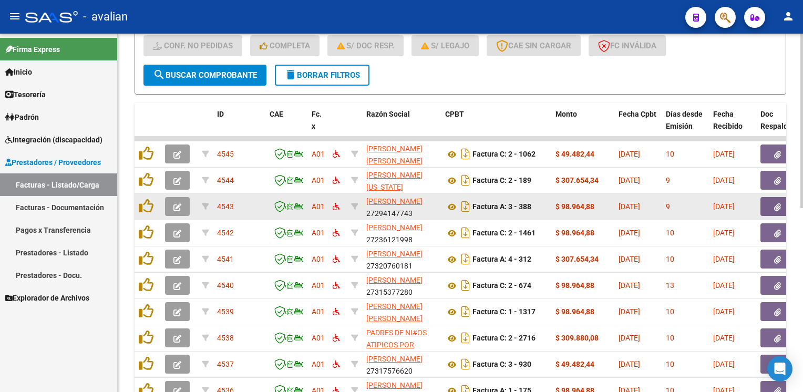
scroll to position [379, 0]
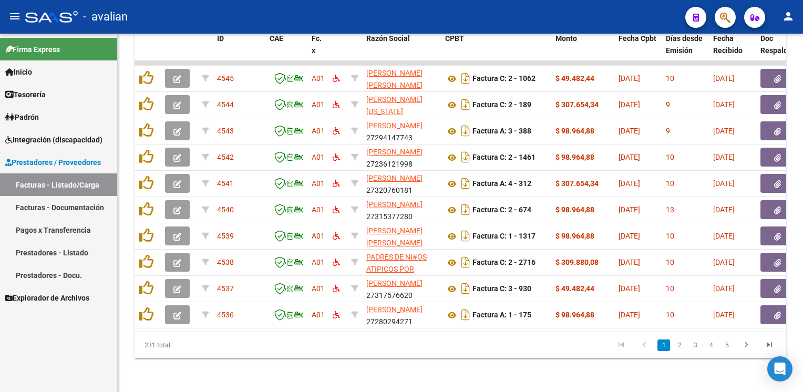
click at [40, 187] on link "Facturas - Listado/Carga" at bounding box center [58, 185] width 117 height 23
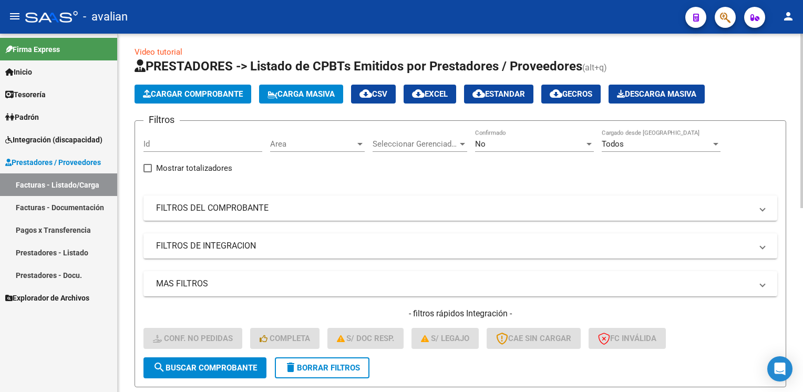
scroll to position [0, 0]
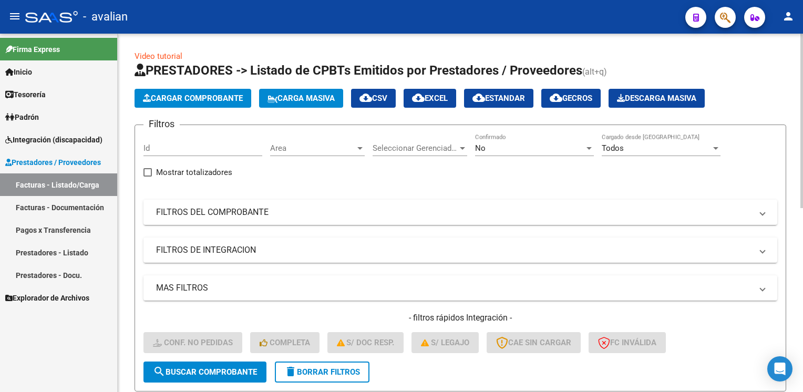
click at [200, 95] on span "Cargar Comprobante" at bounding box center [193, 98] width 100 height 9
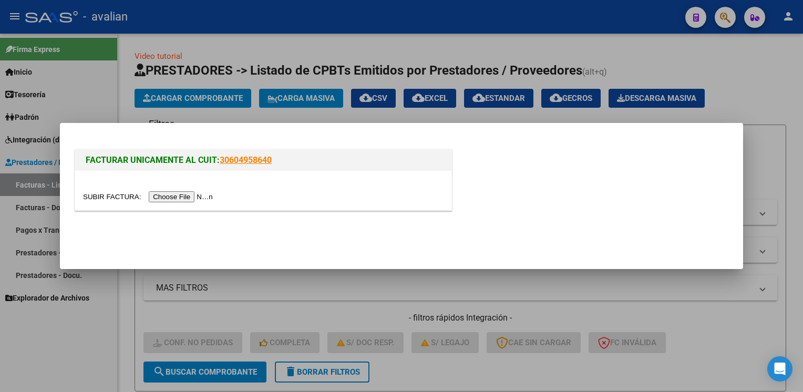
click at [184, 197] on input "file" at bounding box center [149, 196] width 133 height 11
click at [379, 293] on div at bounding box center [401, 196] width 803 height 392
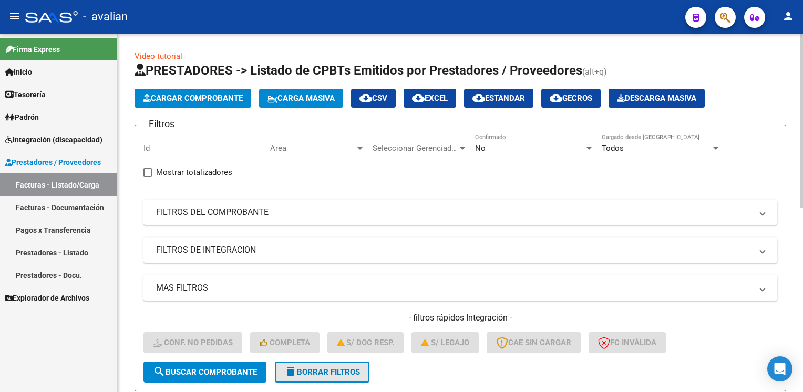
click at [314, 374] on span "delete Borrar Filtros" at bounding box center [322, 372] width 76 height 9
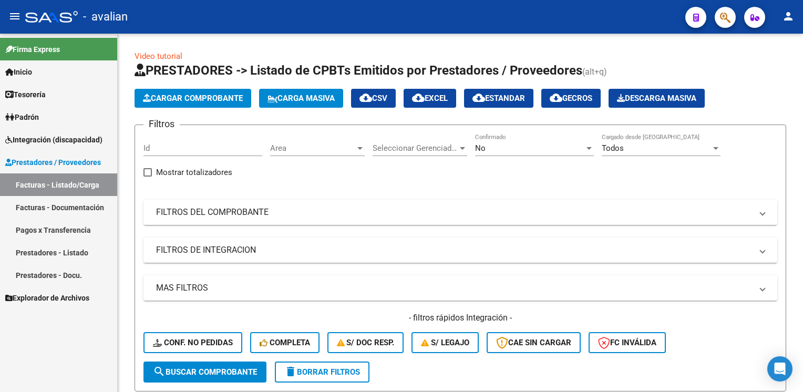
click at [69, 209] on link "Facturas - Documentación" at bounding box center [58, 207] width 117 height 23
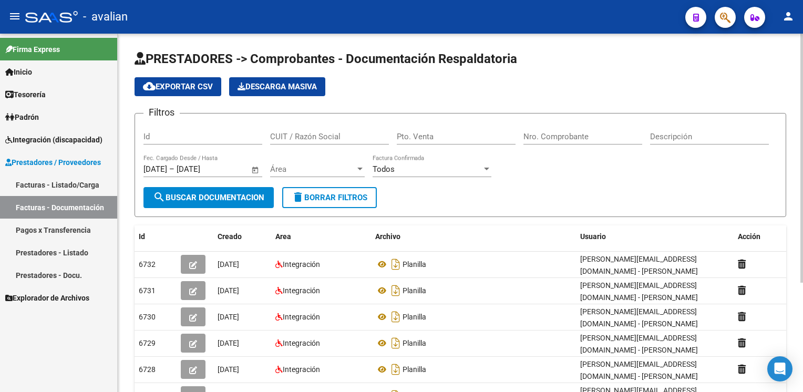
click at [183, 140] on input "Id" at bounding box center [203, 136] width 119 height 9
paste input "27297122989"
type input "27297122989"
click at [288, 165] on span "Área" at bounding box center [312, 169] width 85 height 9
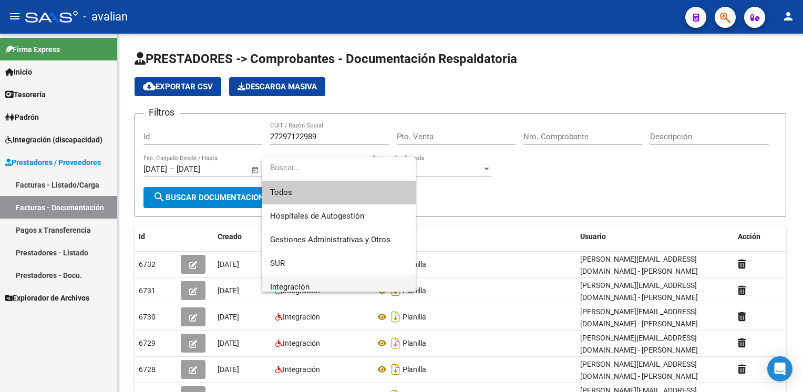
scroll to position [53, 0]
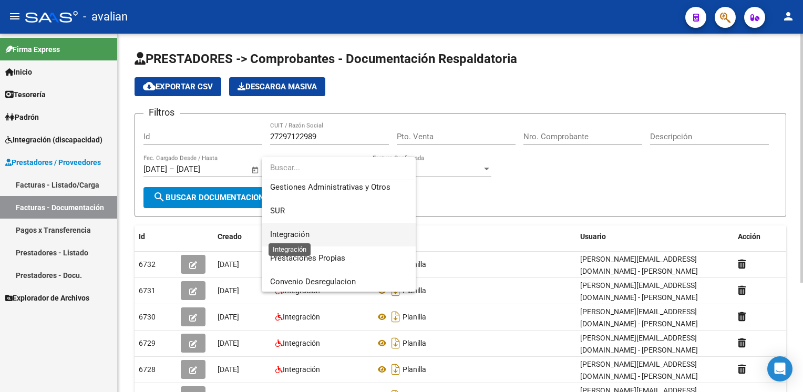
click at [307, 232] on span "Integración" at bounding box center [289, 234] width 39 height 9
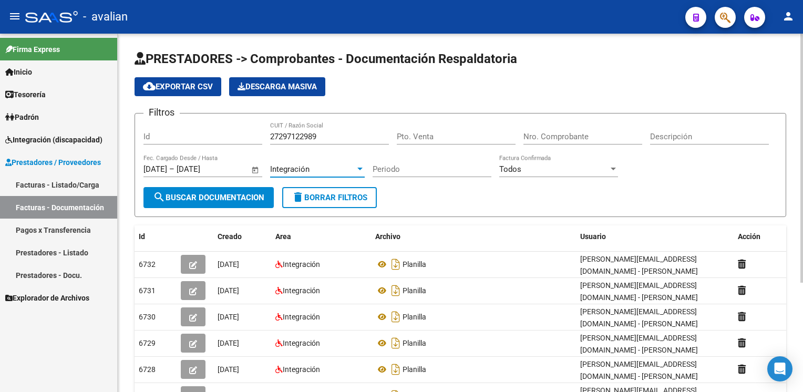
drag, startPoint x: 307, startPoint y: 232, endPoint x: 220, endPoint y: 198, distance: 93.4
click at [220, 198] on span "search Buscar Documentacion" at bounding box center [208, 197] width 111 height 9
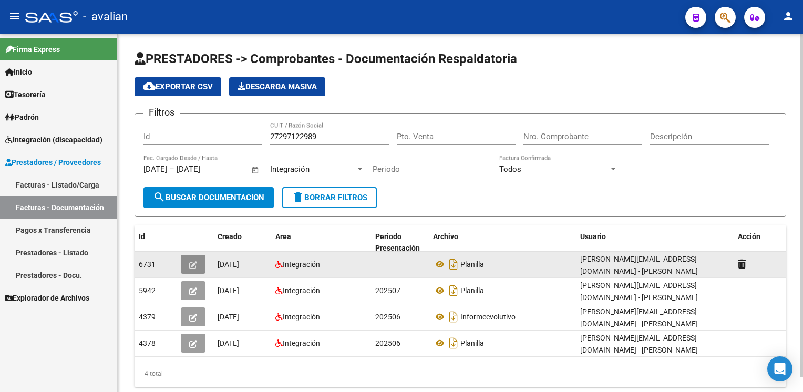
click at [198, 263] on button "button" at bounding box center [193, 264] width 25 height 19
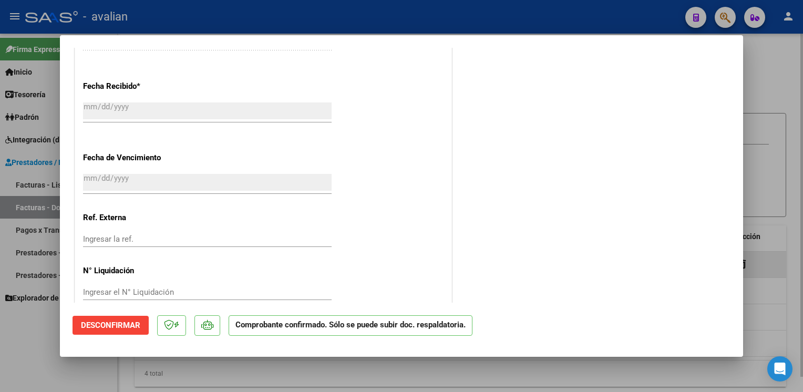
scroll to position [694, 0]
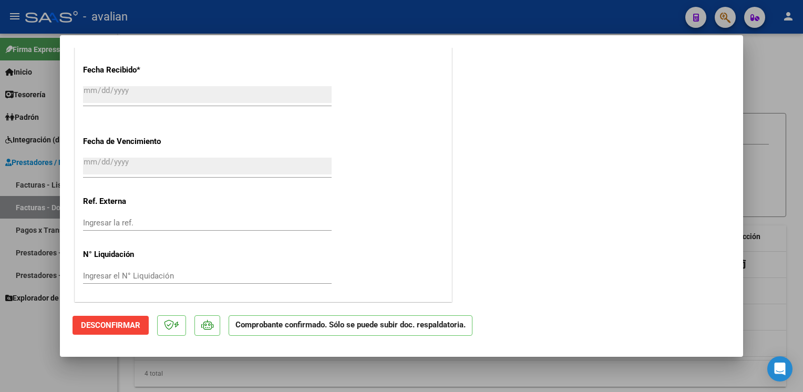
click at [252, 27] on div at bounding box center [401, 196] width 803 height 392
type input "$ 0,00"
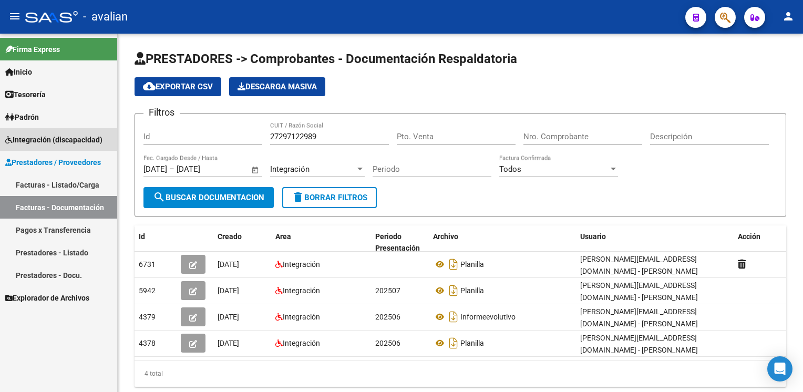
click at [50, 137] on span "Integración (discapacidad)" at bounding box center [53, 140] width 97 height 12
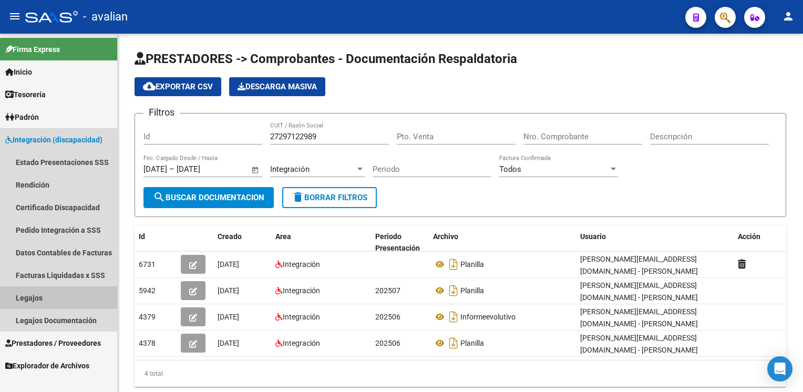
click at [27, 294] on link "Legajos" at bounding box center [58, 298] width 117 height 23
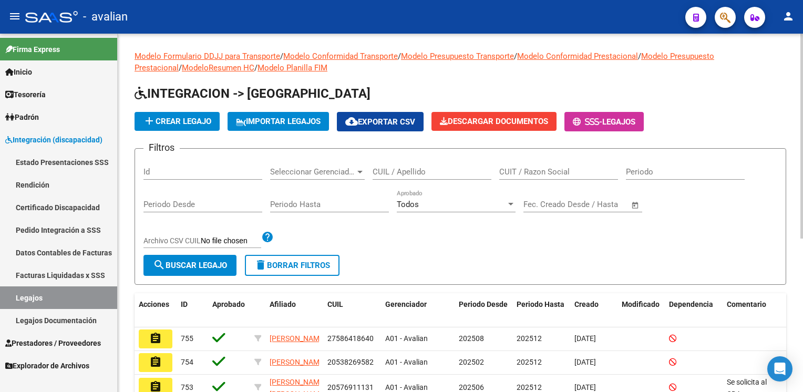
click at [190, 159] on div "Id" at bounding box center [203, 168] width 119 height 23
paste input "20539928563"
type input "20539928563"
click at [180, 261] on span "search Buscar Legajo" at bounding box center [190, 265] width 74 height 9
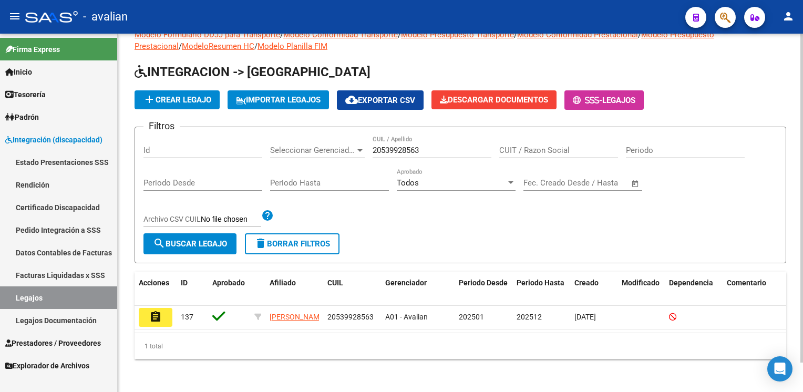
scroll to position [32, 0]
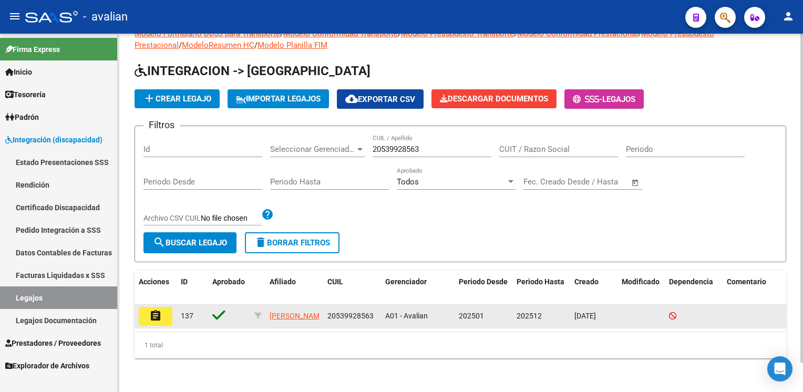
click at [155, 310] on mat-icon "assignment" at bounding box center [155, 316] width 13 height 13
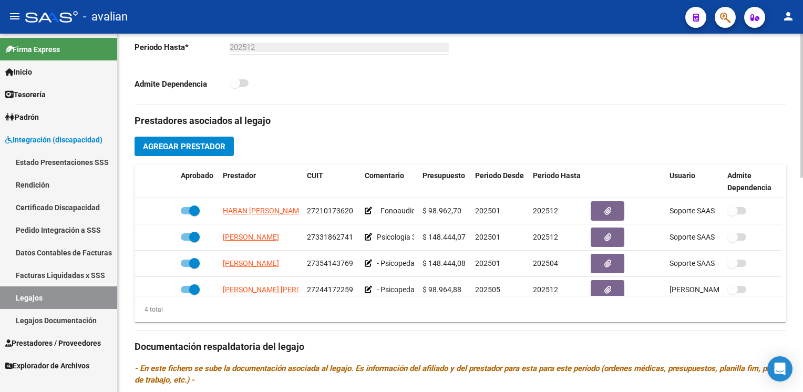
scroll to position [18, 0]
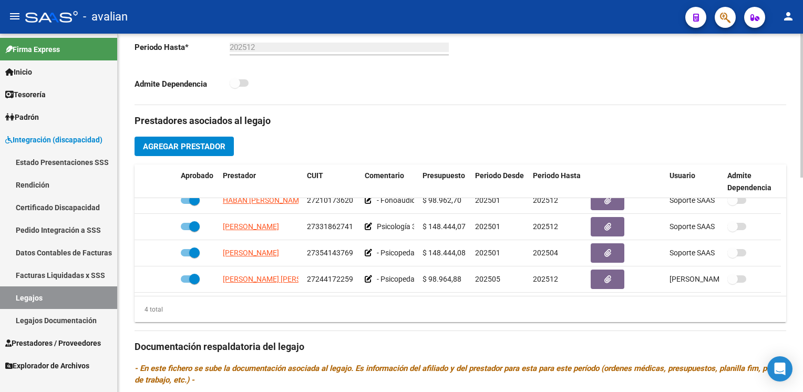
drag, startPoint x: 787, startPoint y: 270, endPoint x: 782, endPoint y: 241, distance: 29.2
click at [782, 241] on div "arrow_back Editar 137 save Guardar cambios Legajo de Integración Modelo Formula…" at bounding box center [461, 164] width 686 height 893
